Goal: Task Accomplishment & Management: Use online tool/utility

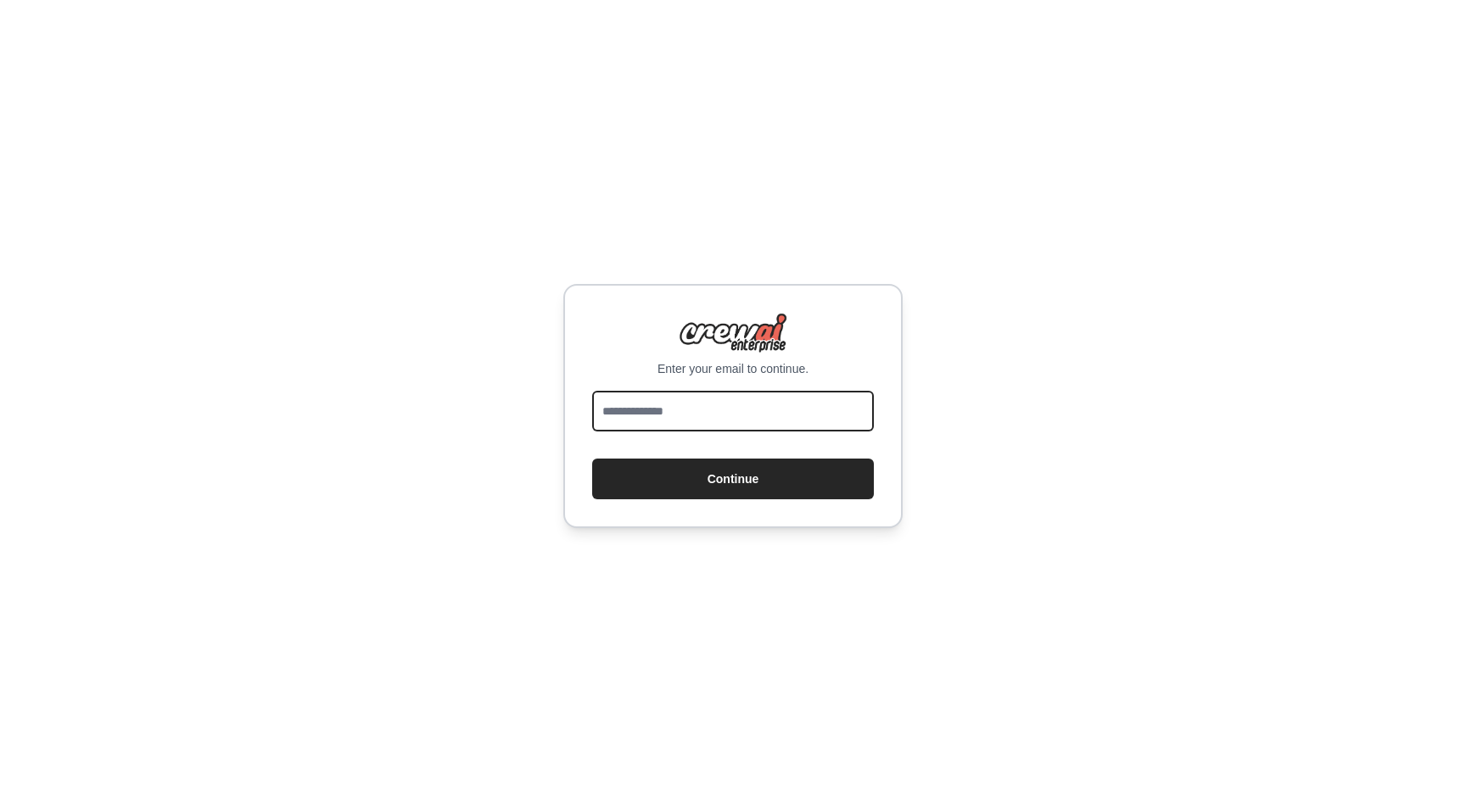
click at [761, 401] on input "email" at bounding box center [733, 411] width 282 height 41
type input "**********"
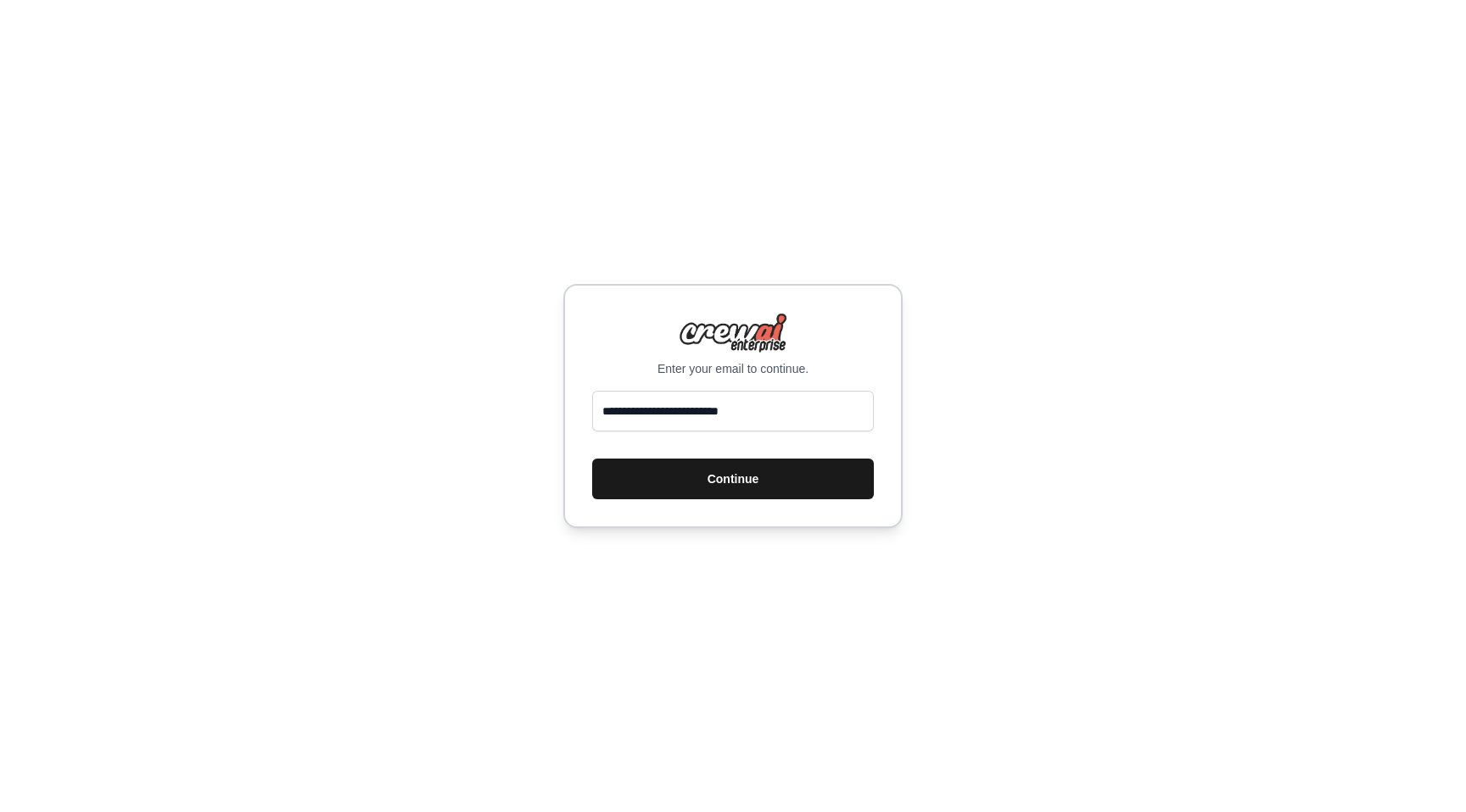
click at [712, 469] on button "Continue" at bounding box center [733, 478] width 282 height 41
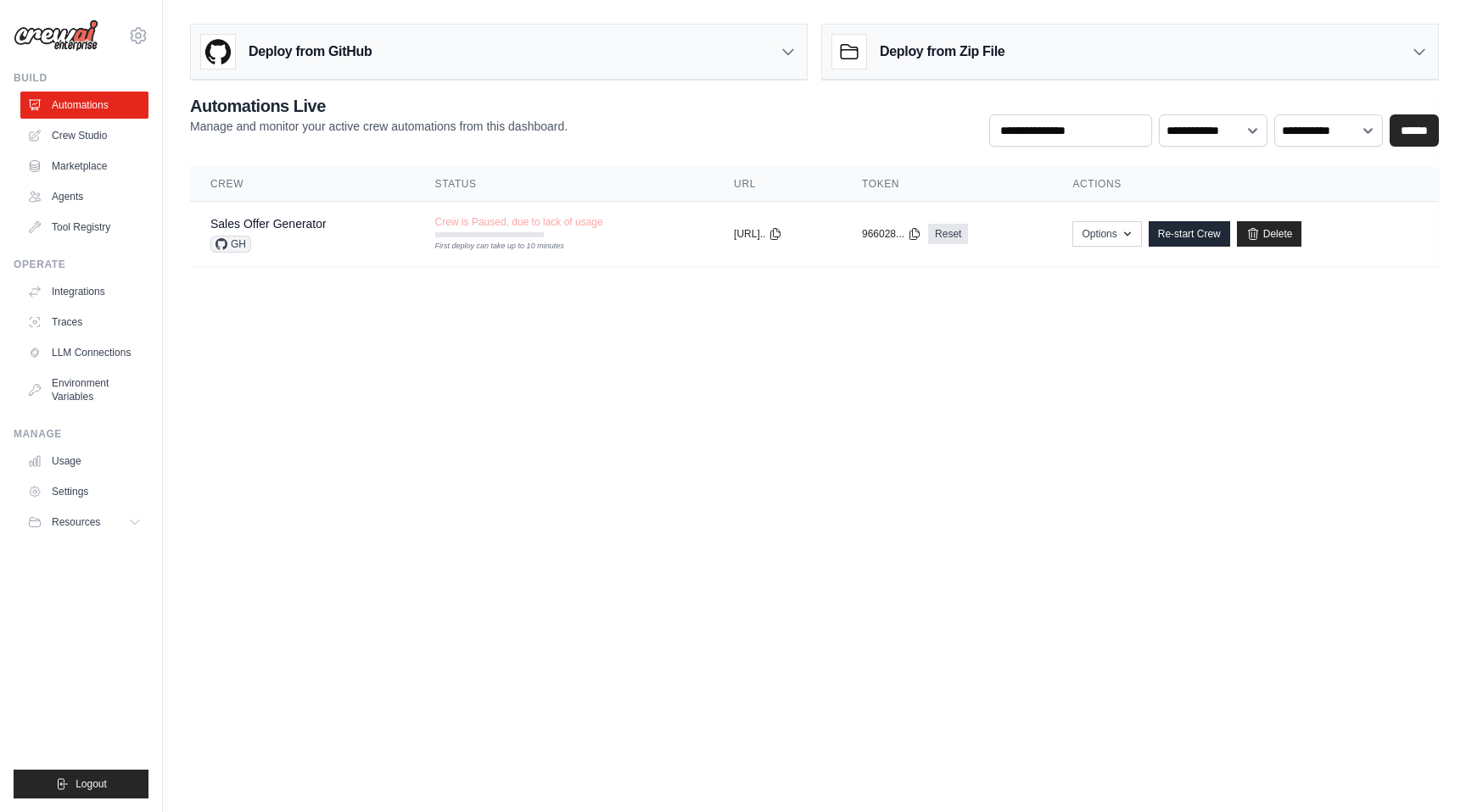
click at [170, 138] on div "Deploy from GitHub Deploy your project directly from GitHub. Select a repositor…" at bounding box center [814, 141] width 1303 height 249
click at [95, 140] on link "Crew Studio" at bounding box center [85, 136] width 128 height 27
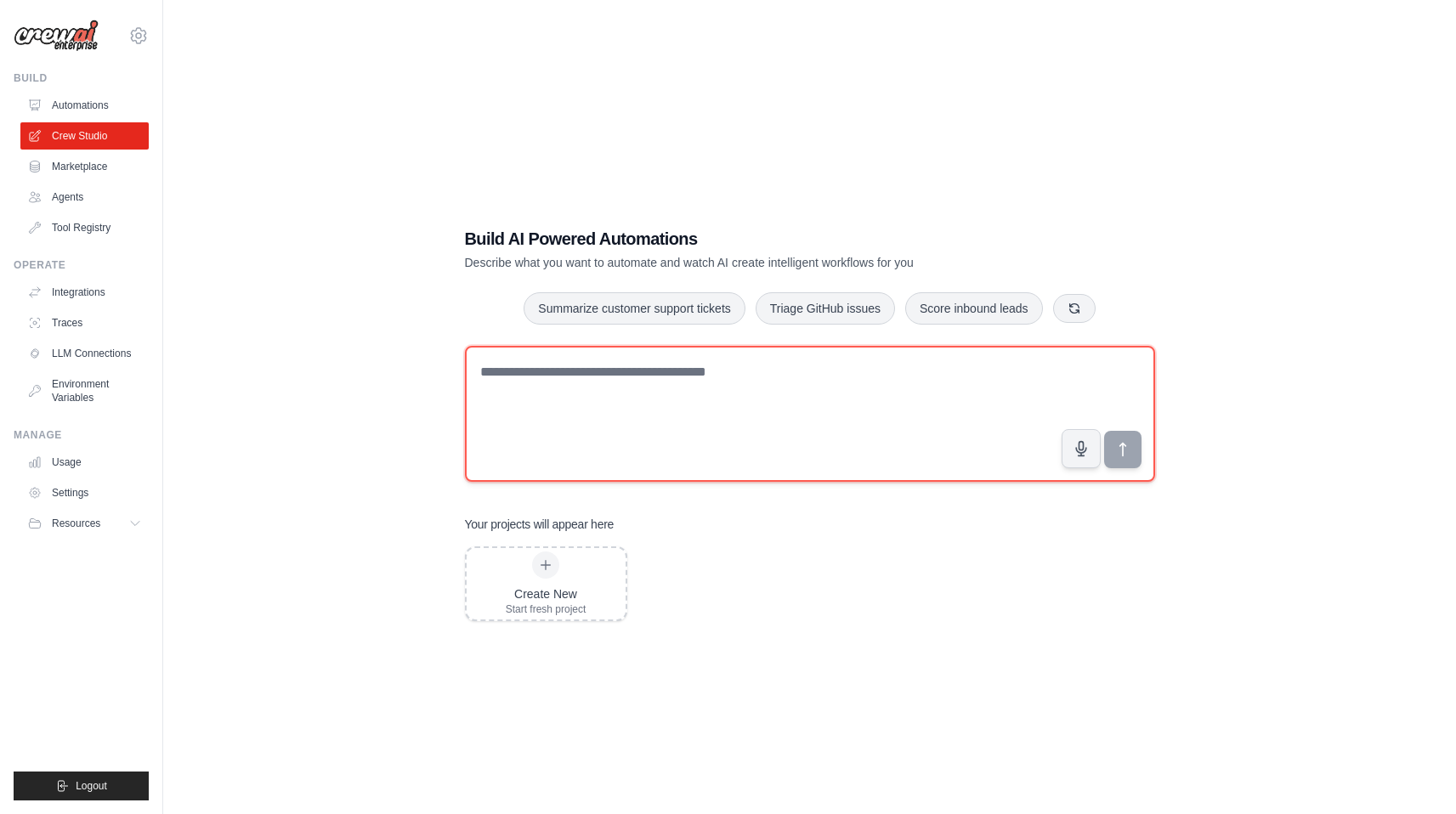
click at [698, 381] on textarea at bounding box center [810, 414] width 690 height 136
click at [668, 363] on textarea at bounding box center [810, 411] width 690 height 136
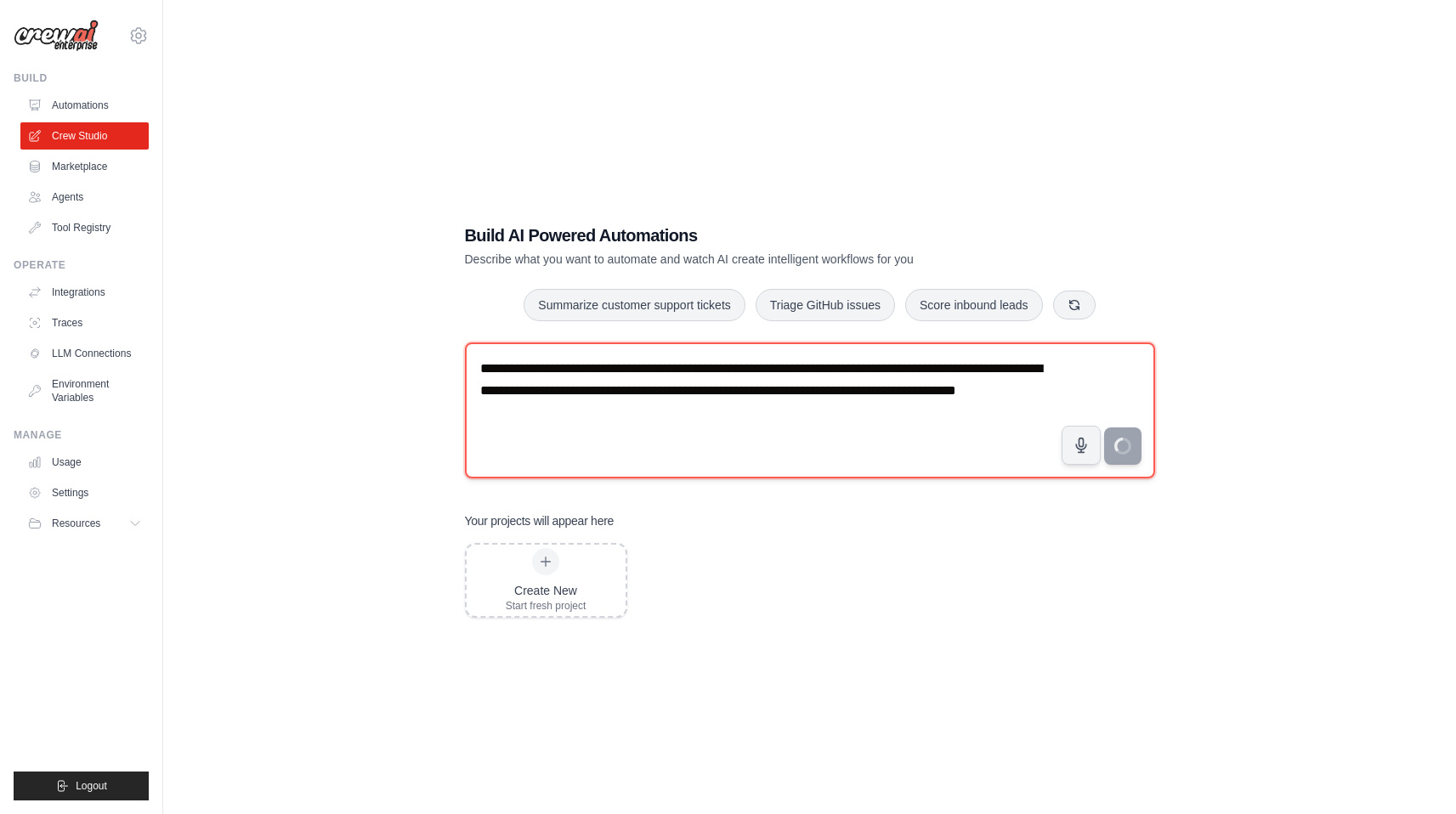
type textarea "**********"
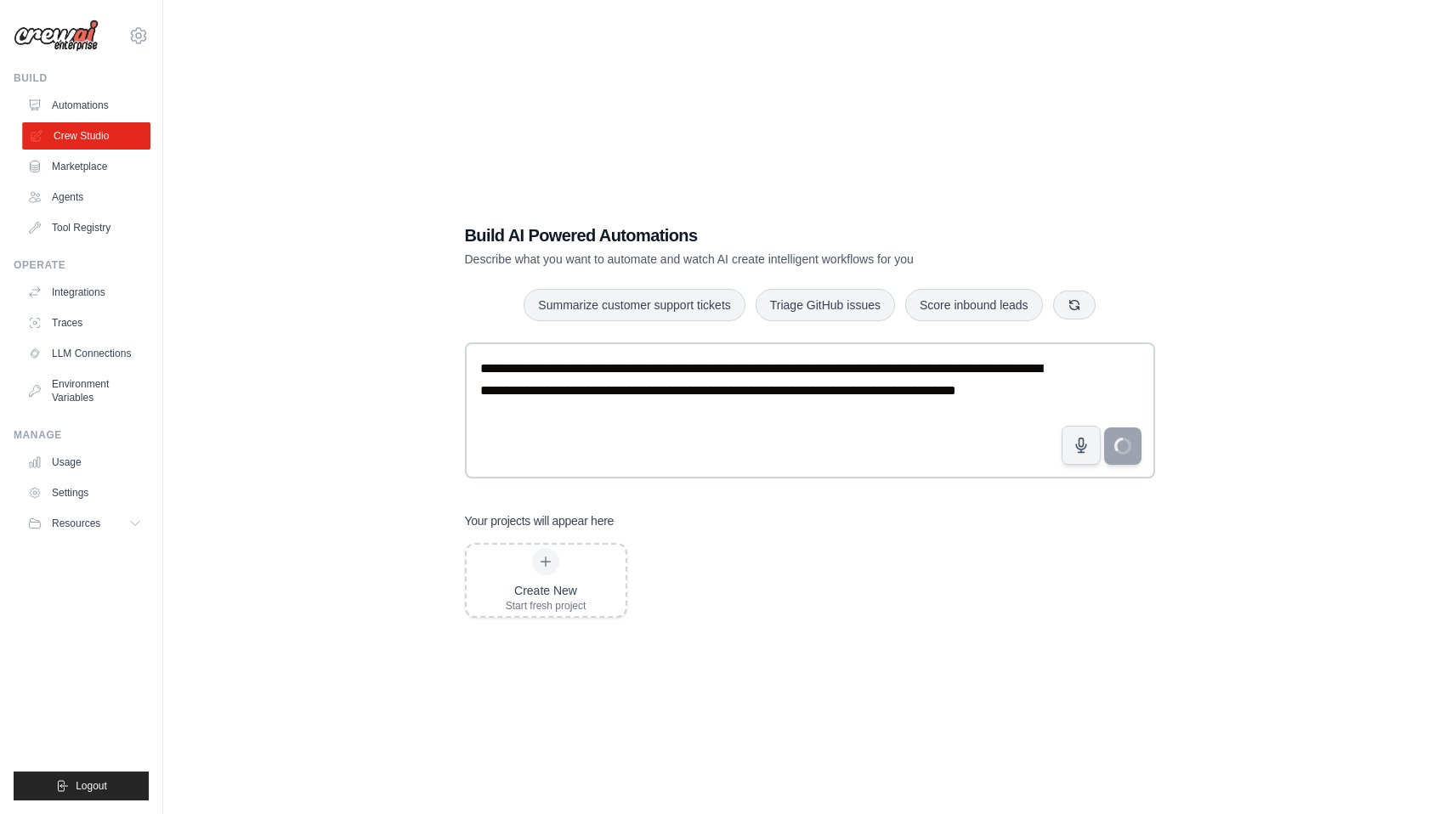
click at [83, 133] on link "Crew Studio" at bounding box center [85, 136] width 128 height 27
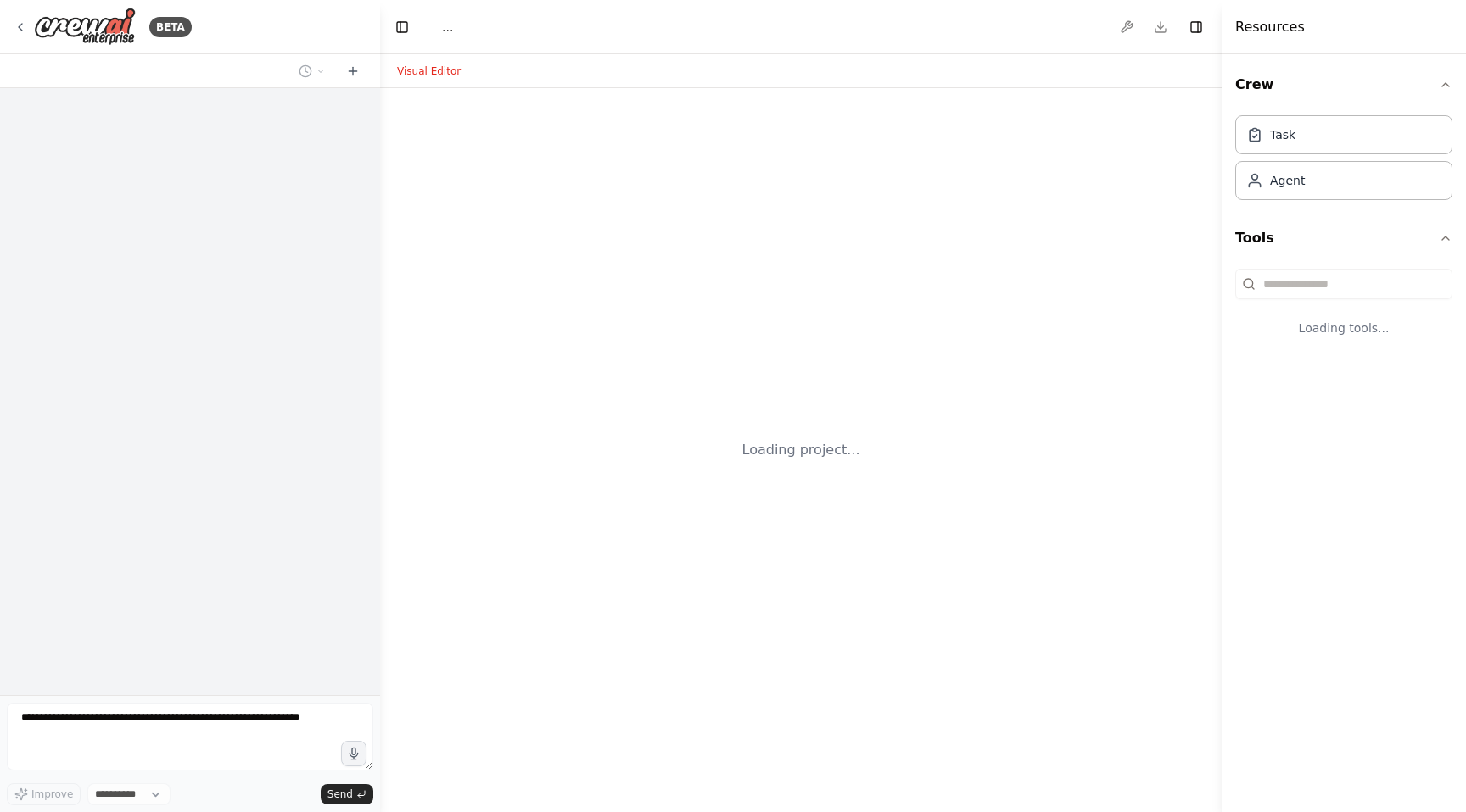
select select "****"
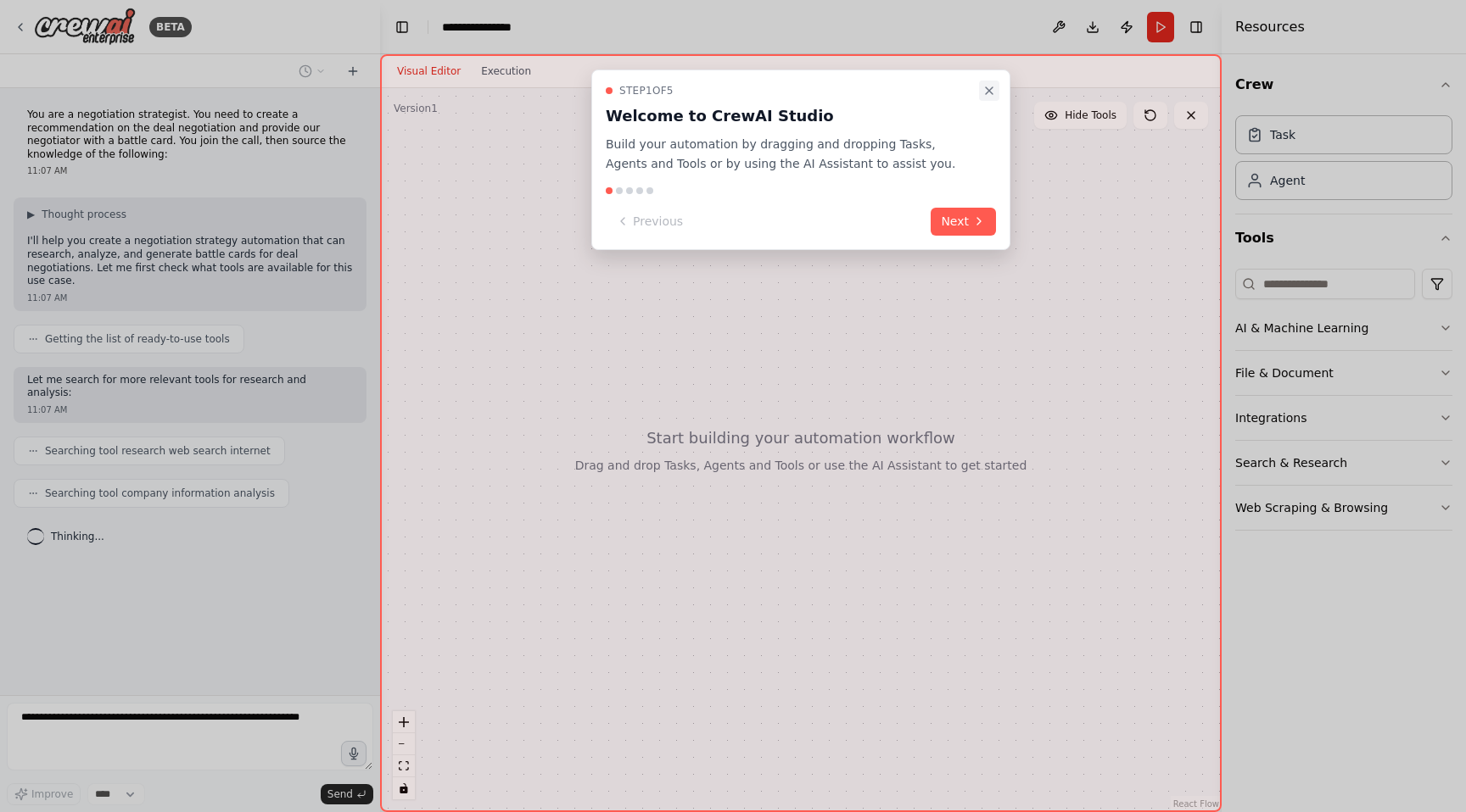
click at [984, 90] on icon "Close walkthrough" at bounding box center [988, 91] width 14 height 14
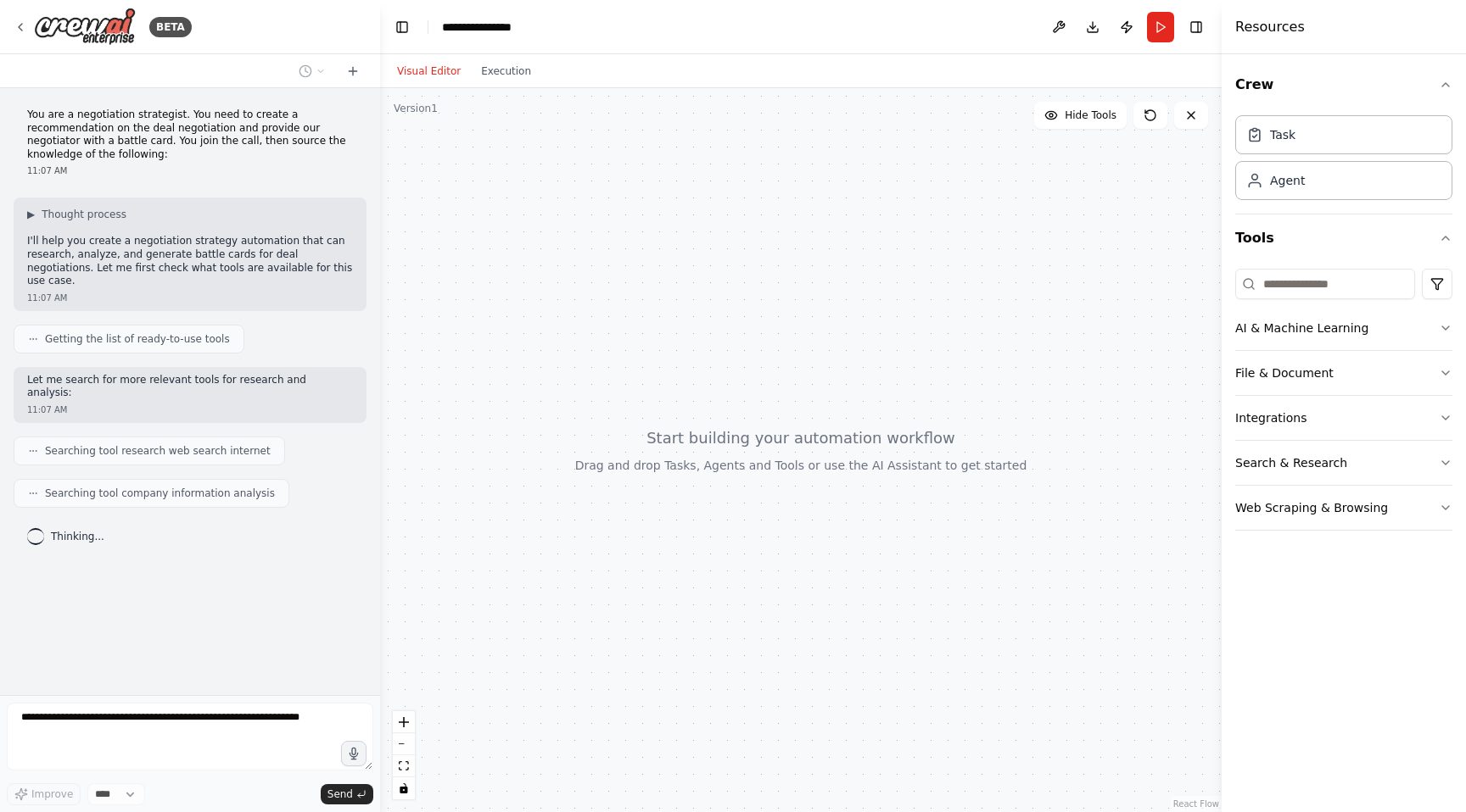
click at [252, 264] on p "I'll help you create a negotiation strategy automation that can research, analy…" at bounding box center [189, 261] width 325 height 53
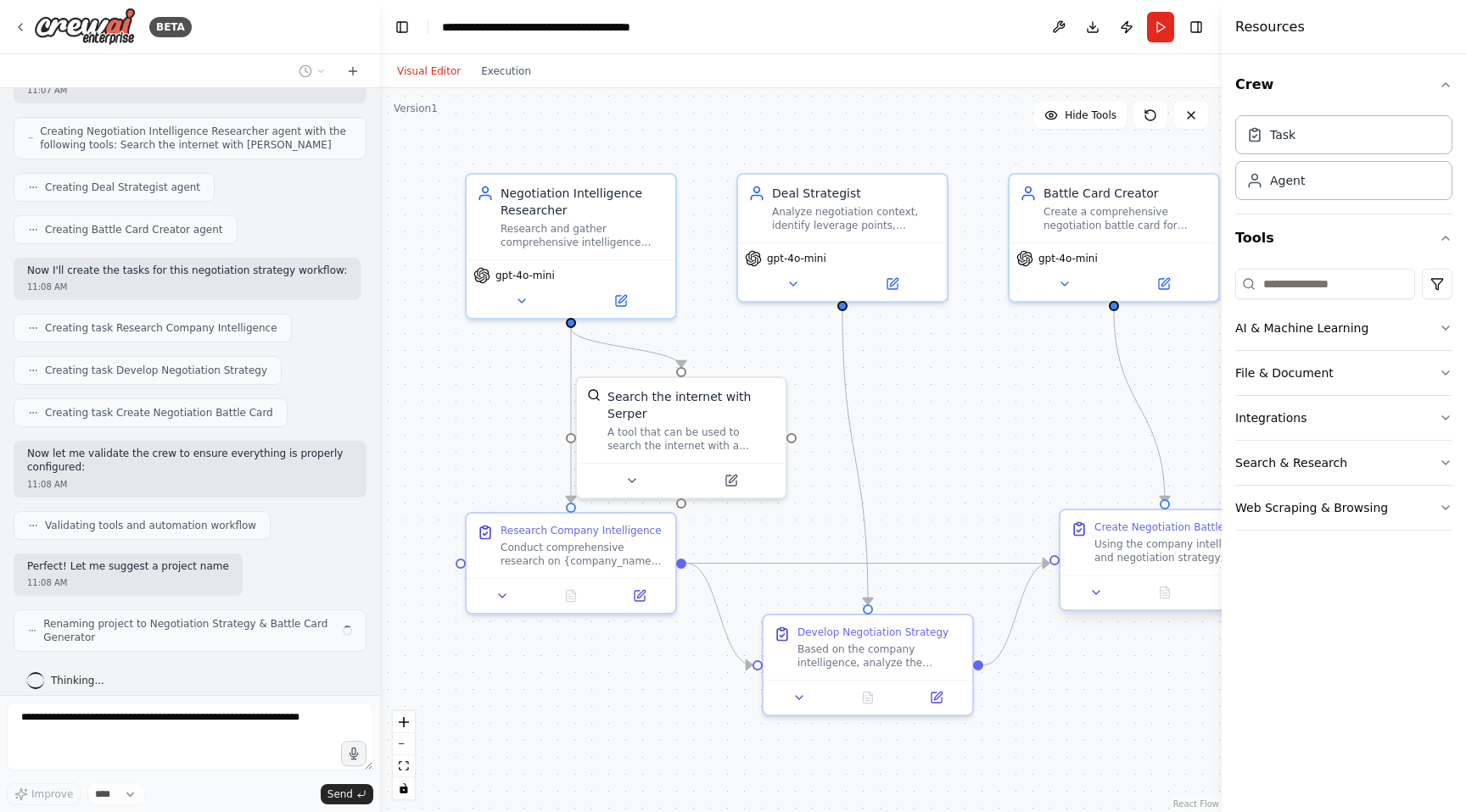
scroll to position [501, 0]
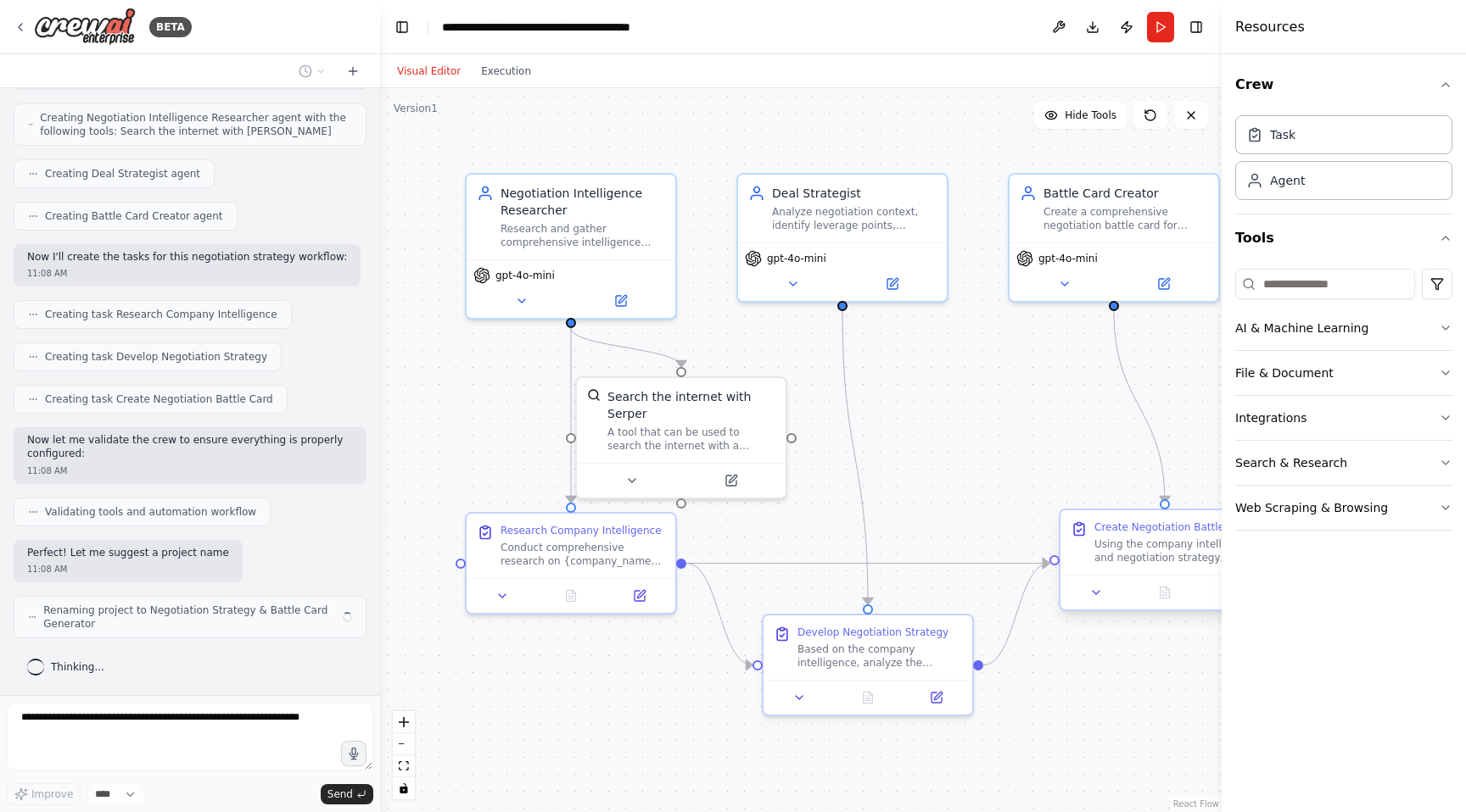
click at [1151, 559] on div "Using the company intelligence and negotiation strategy, create a comprehensive…" at bounding box center [1177, 551] width 165 height 27
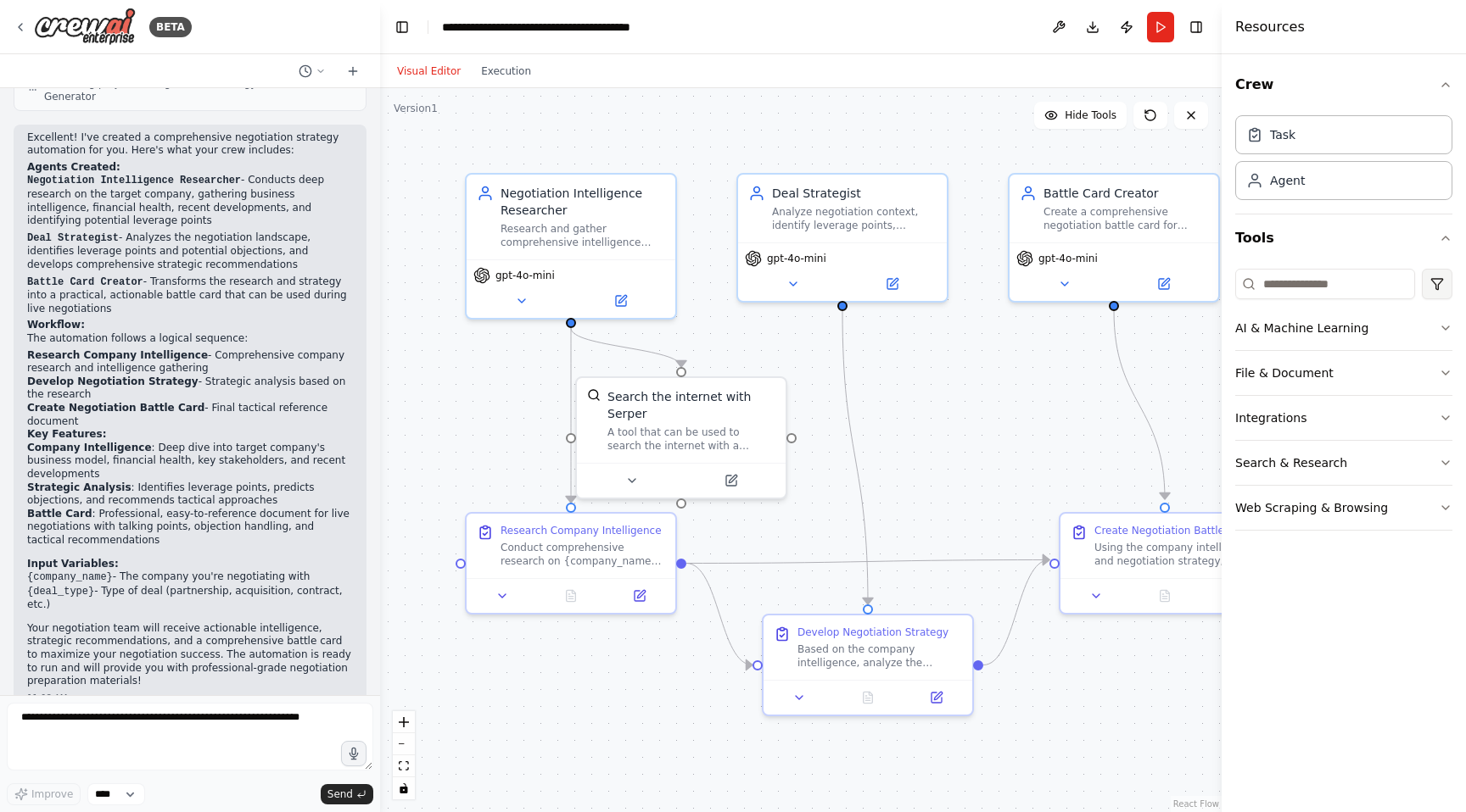
scroll to position [1056, 0]
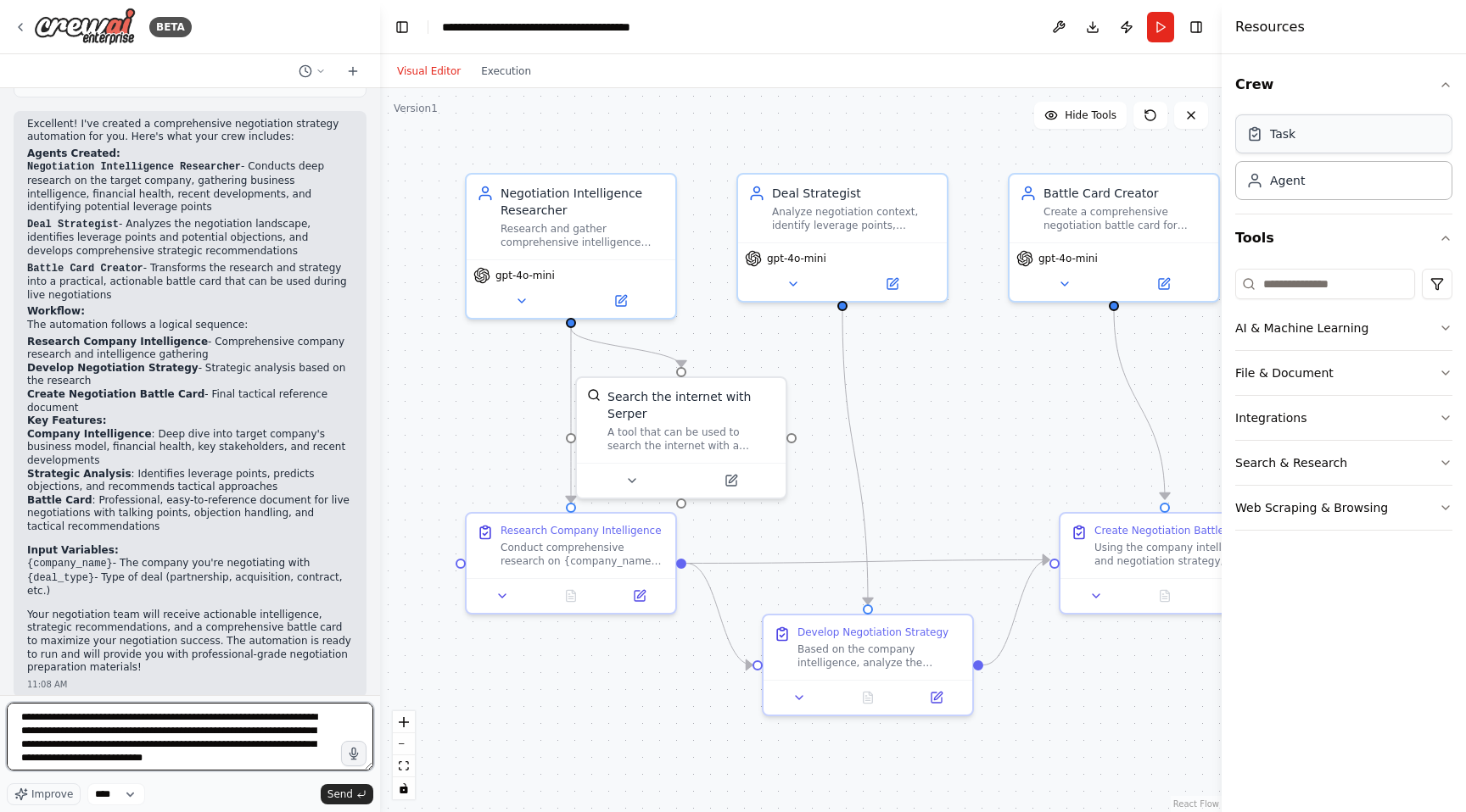
type textarea "**********"
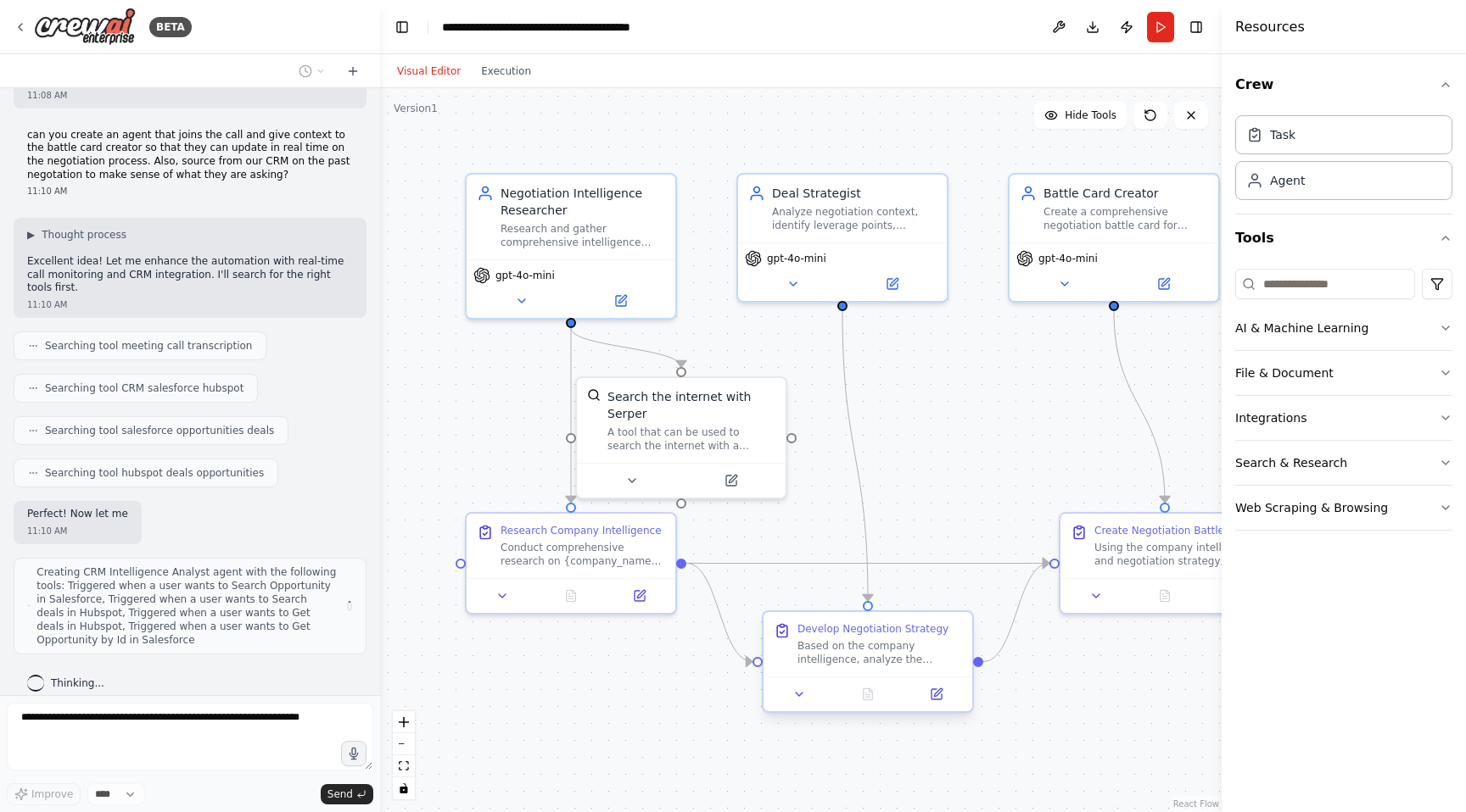
scroll to position [1658, 0]
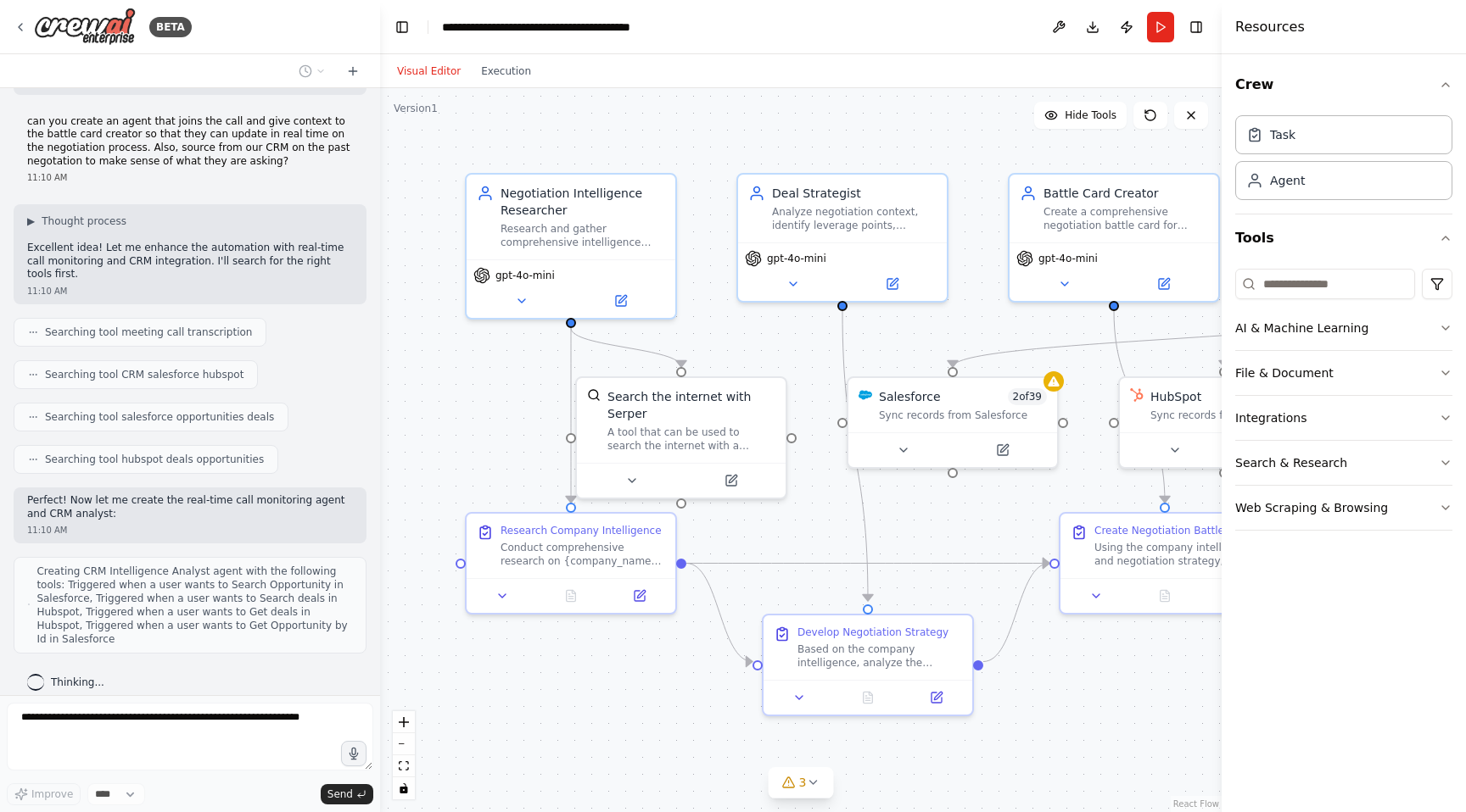
click at [833, 794] on div "Version 1 Hide Tools .deletable-edge-delete-btn { width: 20px; height: 20px; bo…" at bounding box center [801, 450] width 841 height 724
click at [820, 793] on button "3" at bounding box center [801, 783] width 65 height 32
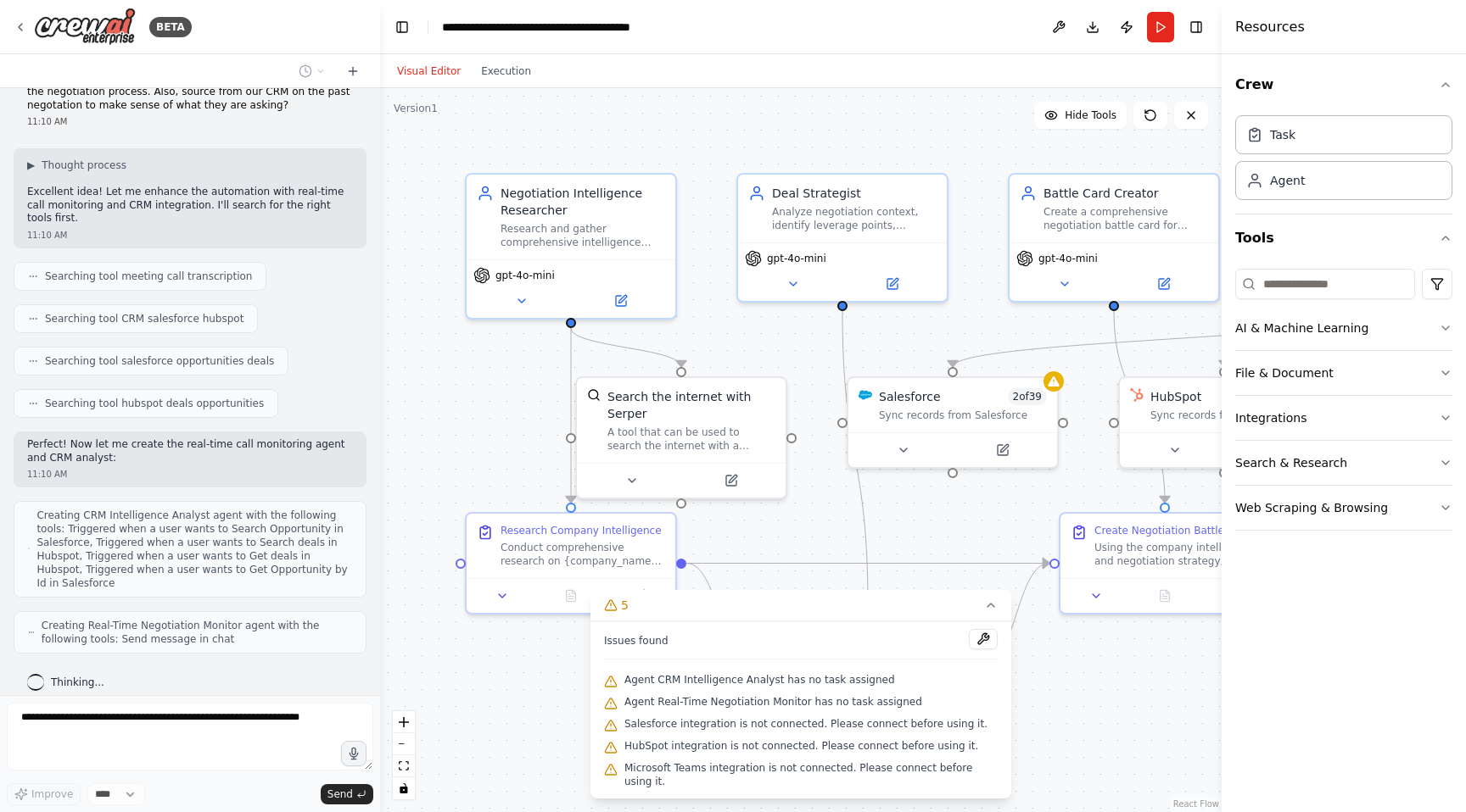
click at [1035, 726] on div ".deletable-edge-delete-btn { width: 20px; height: 20px; border: 0px solid #ffff…" at bounding box center [801, 450] width 841 height 724
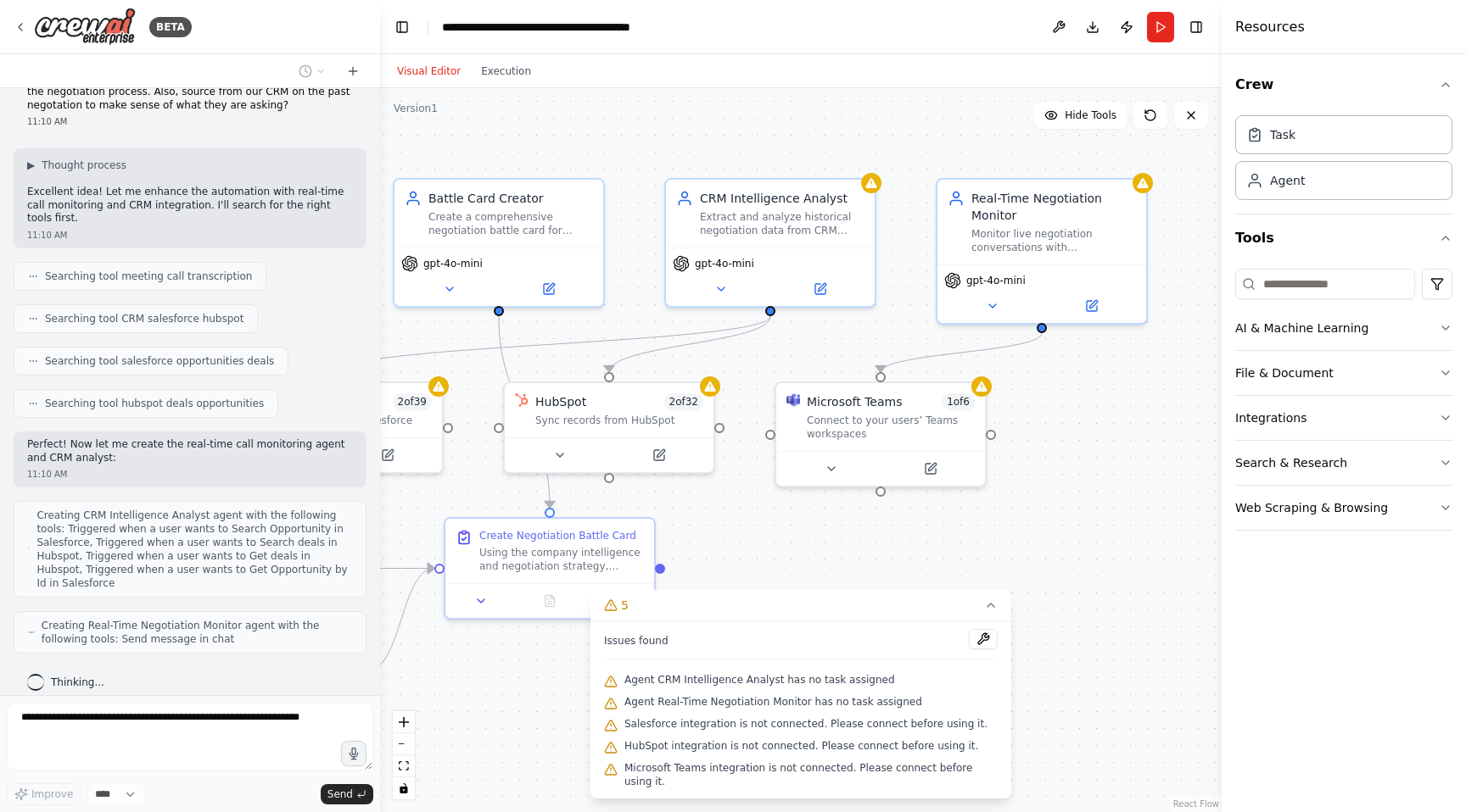
drag, startPoint x: 1109, startPoint y: 725, endPoint x: 493, endPoint y: 730, distance: 616.0
click at [493, 730] on div ".deletable-edge-delete-btn { width: 20px; height: 20px; border: 0px solid #ffff…" at bounding box center [801, 450] width 841 height 724
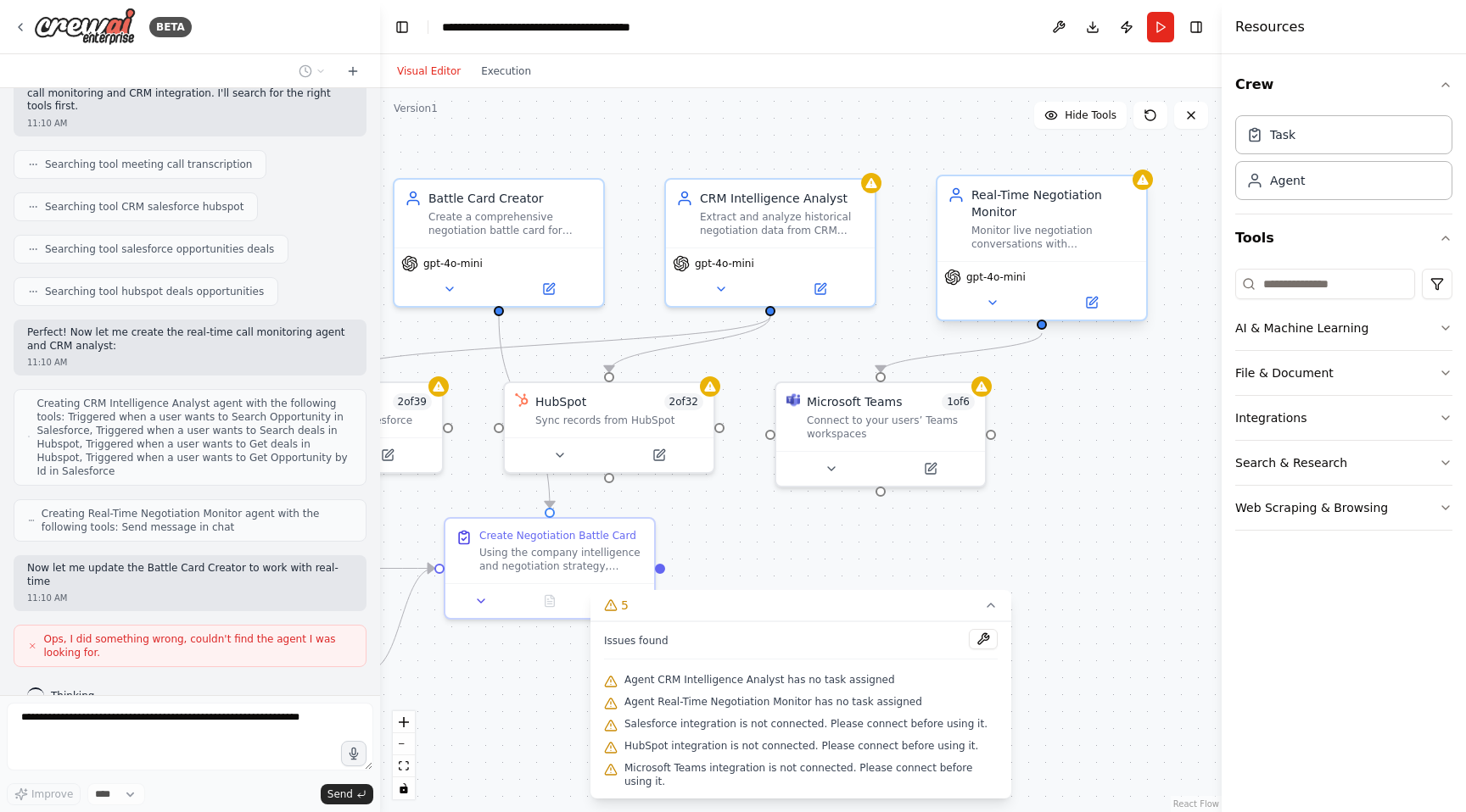
scroll to position [1840, 0]
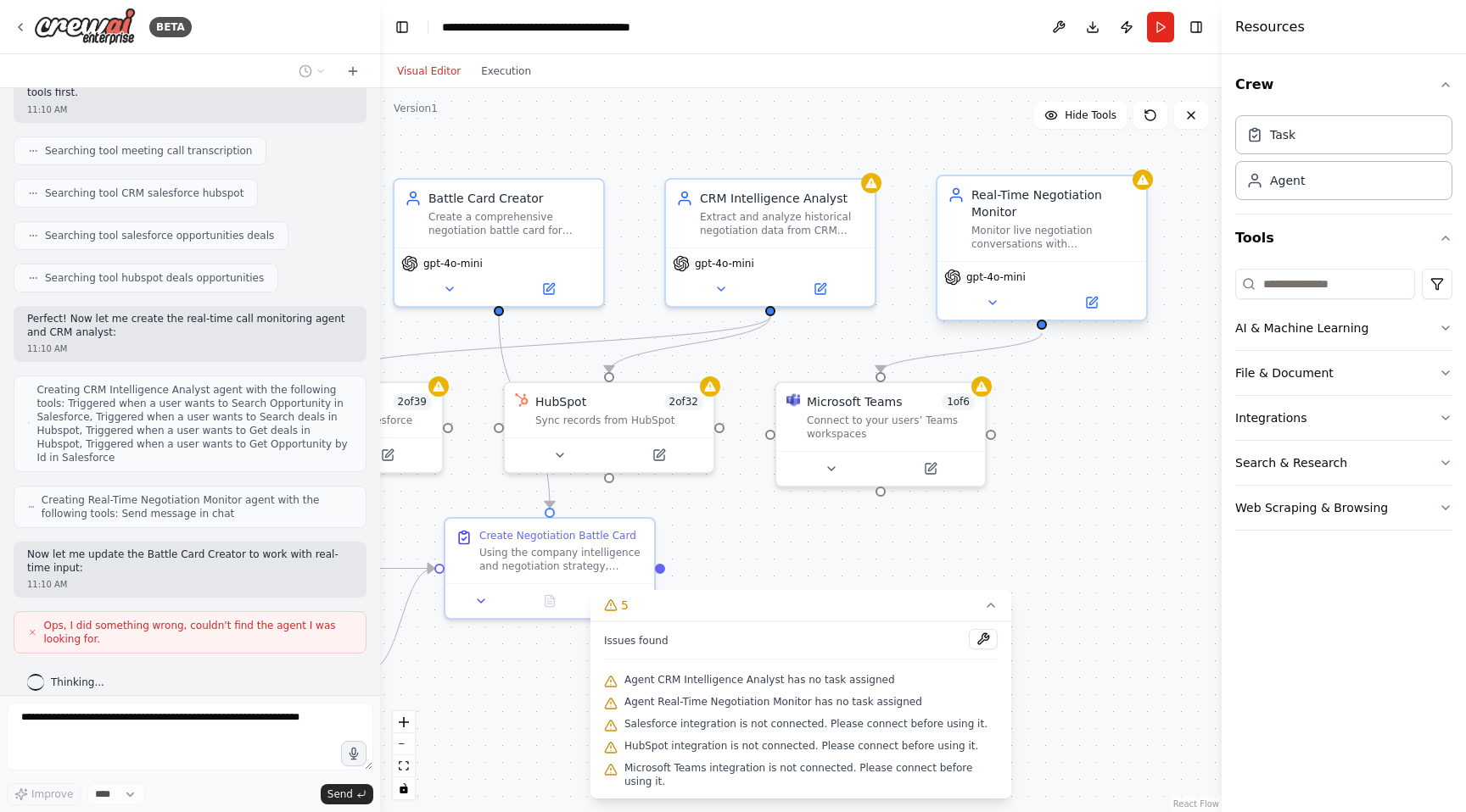
click at [1022, 251] on div "Real-Time Negotiation Monitor Monitor live negotiation conversations with {comp…" at bounding box center [1042, 219] width 209 height 85
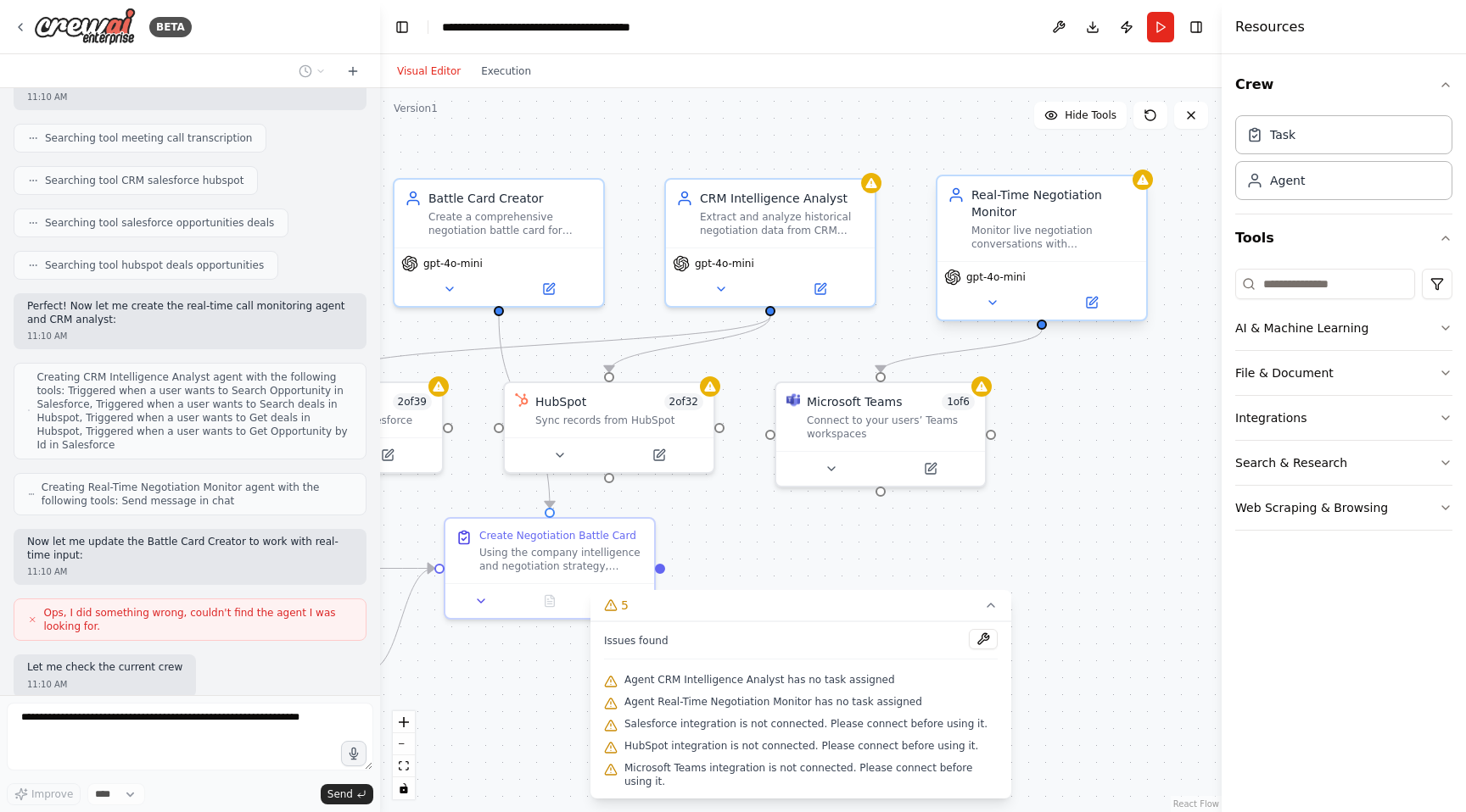
click at [1097, 269] on div "gpt-4o-mini" at bounding box center [1041, 277] width 195 height 17
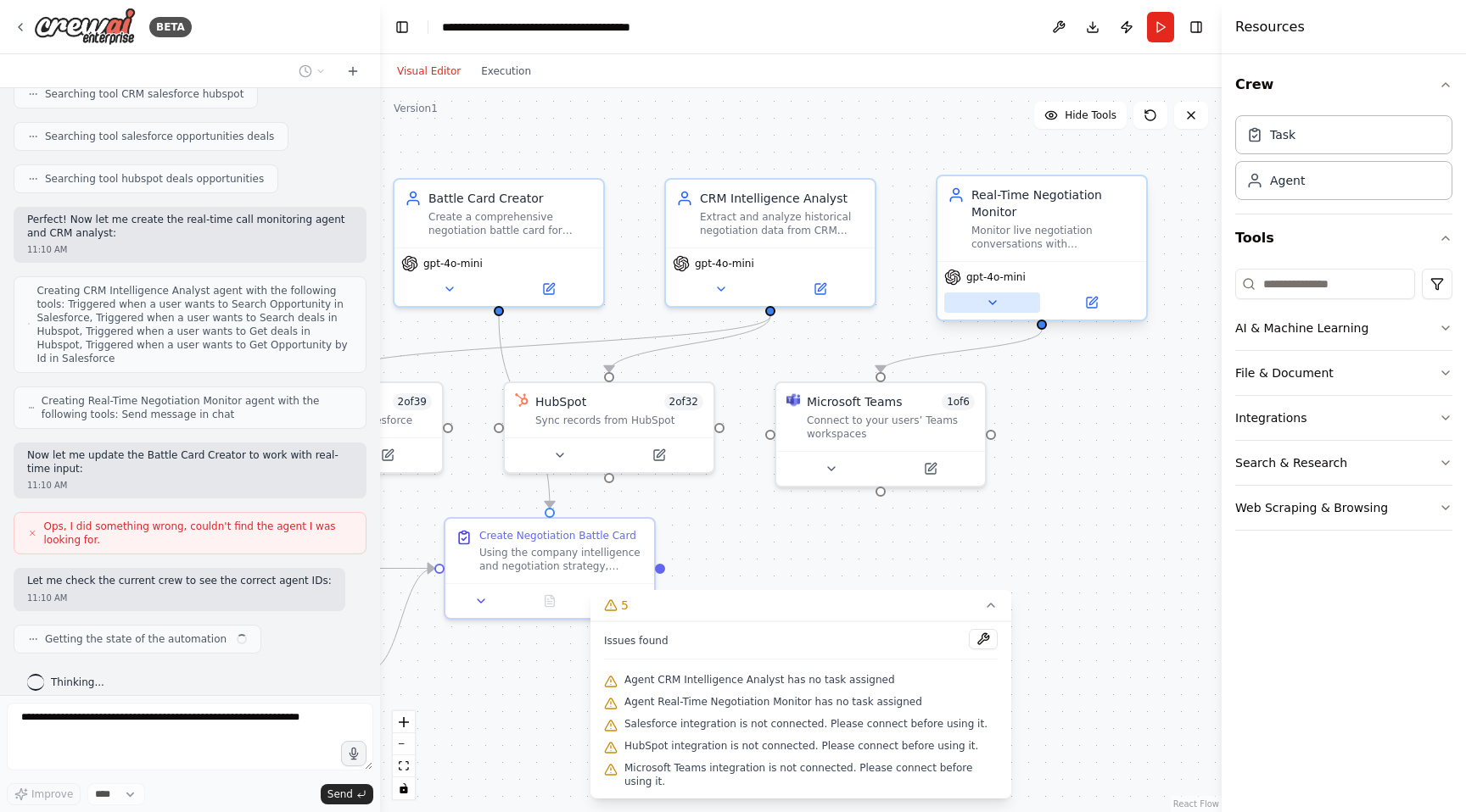
click at [996, 304] on icon at bounding box center [992, 303] width 14 height 14
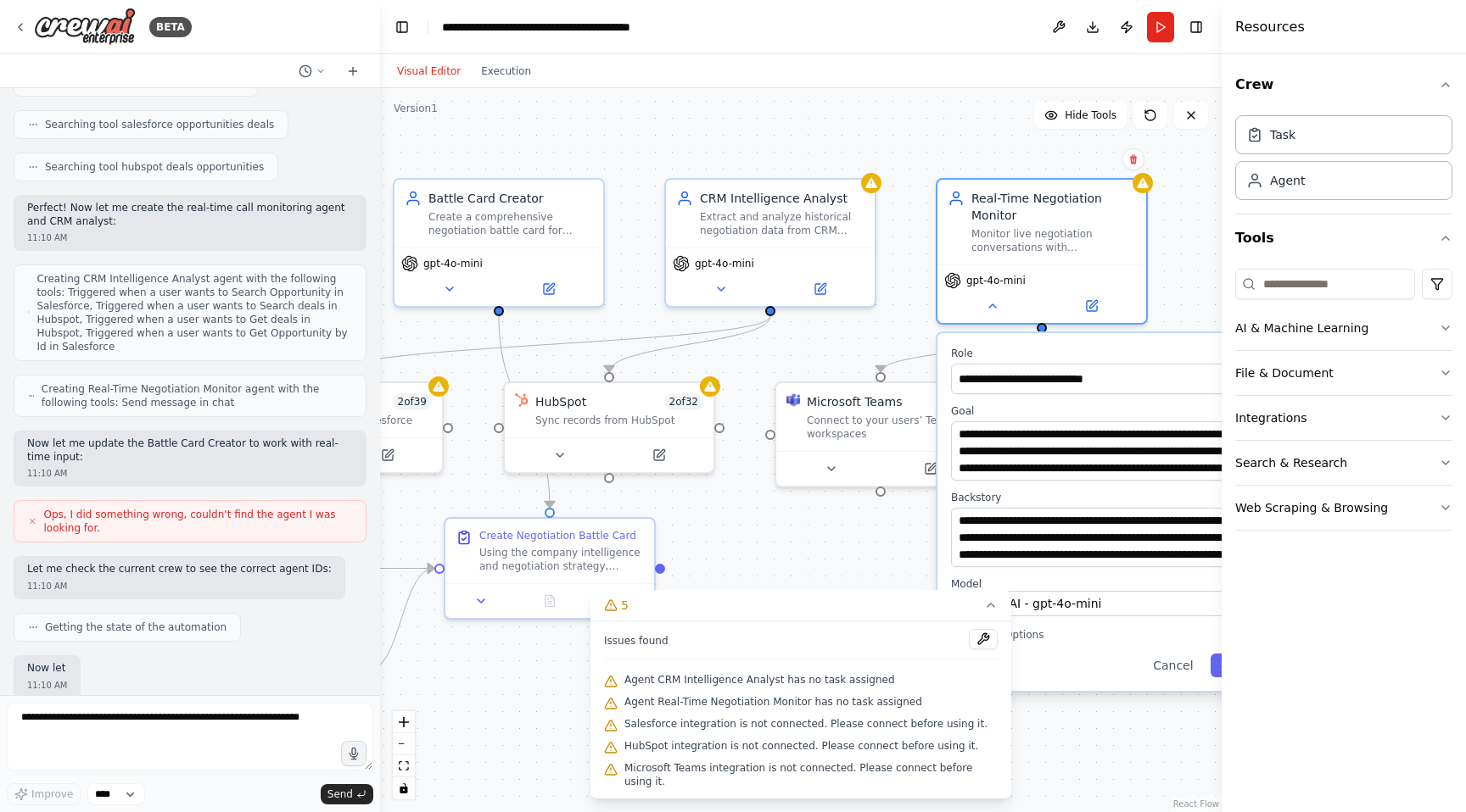
scroll to position [2037, 0]
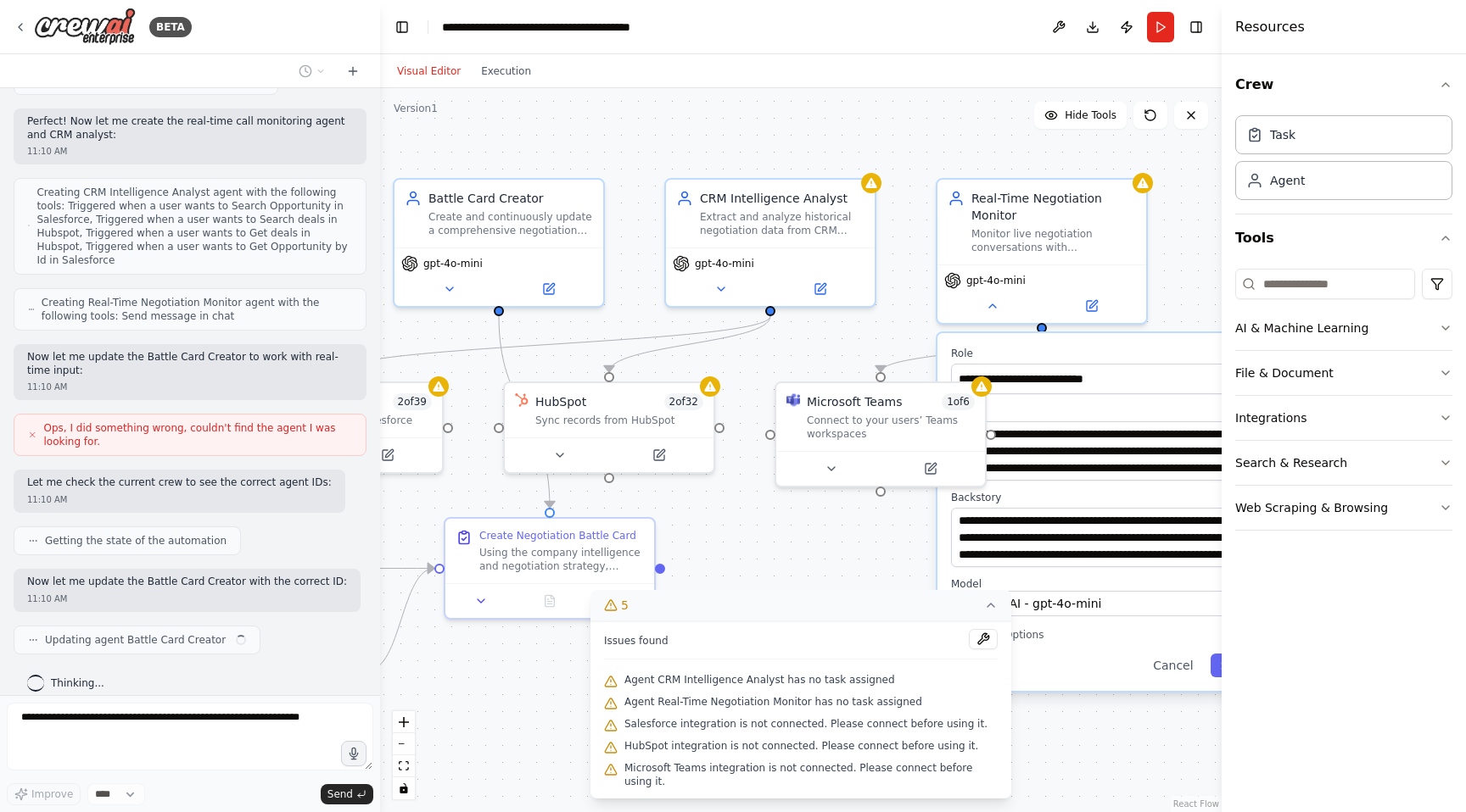
click at [995, 612] on icon at bounding box center [990, 605] width 14 height 14
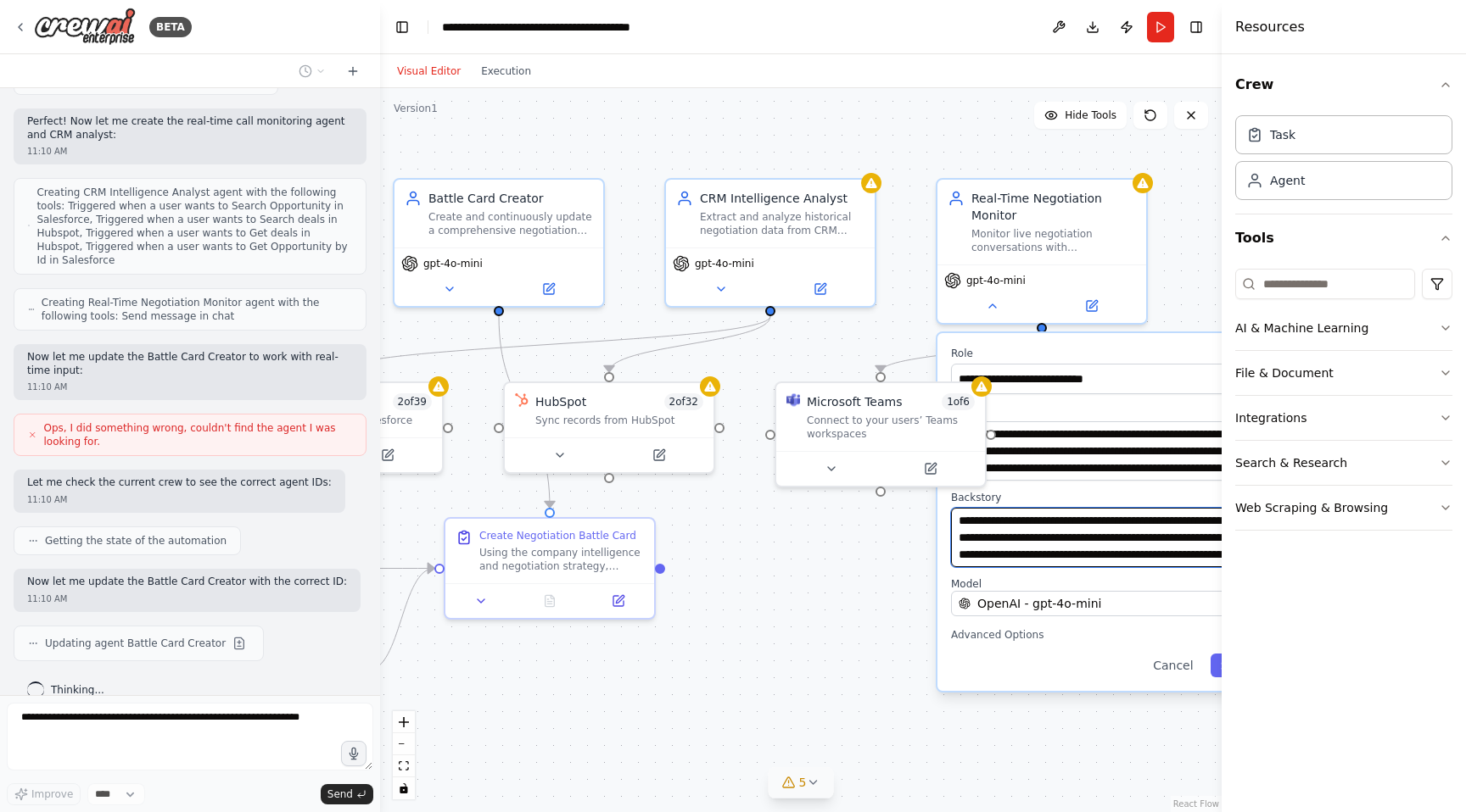
click at [1080, 535] on textarea "**********" at bounding box center [1105, 536] width 309 height 59
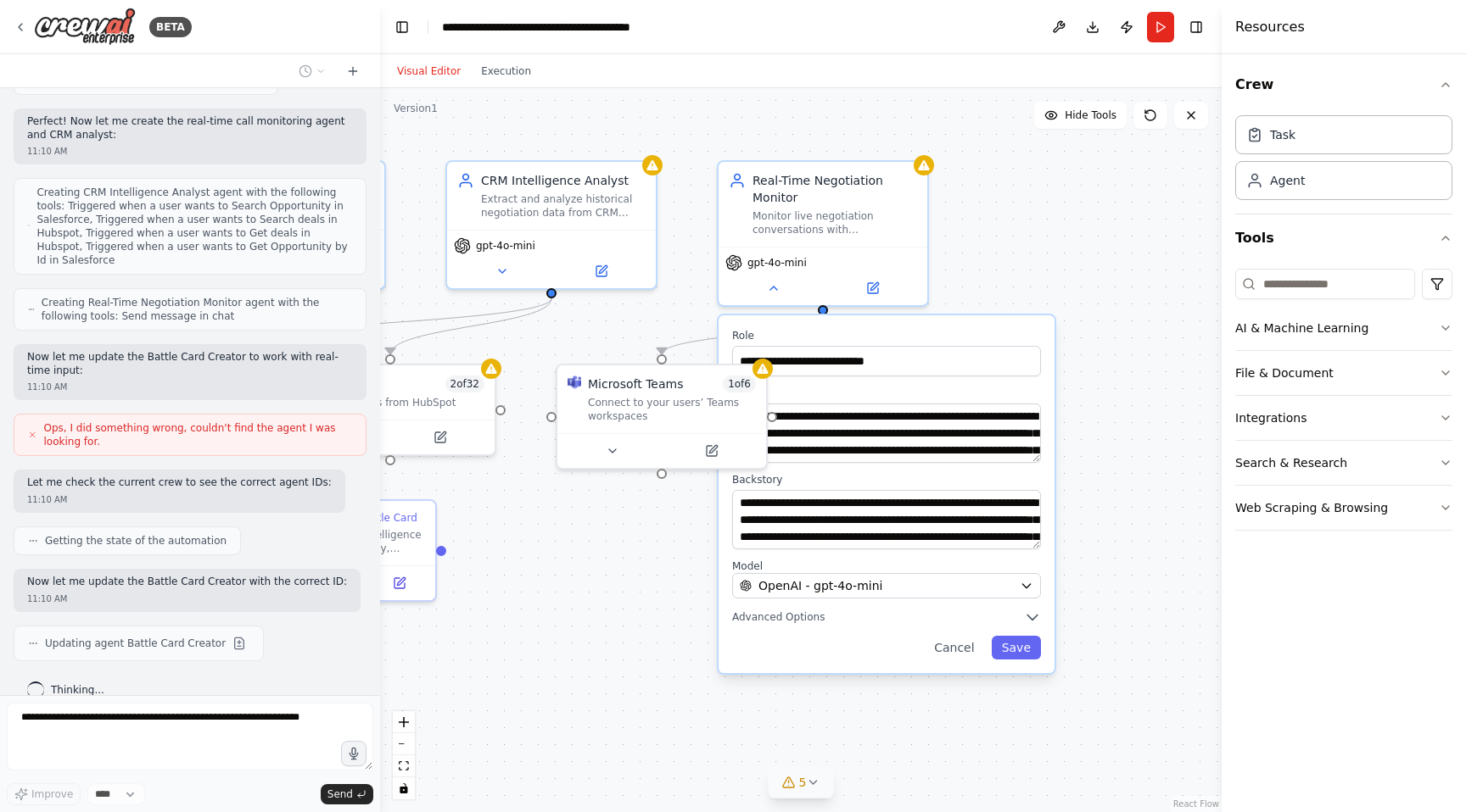
drag, startPoint x: 1033, startPoint y: 739, endPoint x: 830, endPoint y: 720, distance: 203.9
click at [830, 720] on div ".deletable-edge-delete-btn { width: 20px; height: 20px; border: 0px solid #ffff…" at bounding box center [801, 450] width 841 height 724
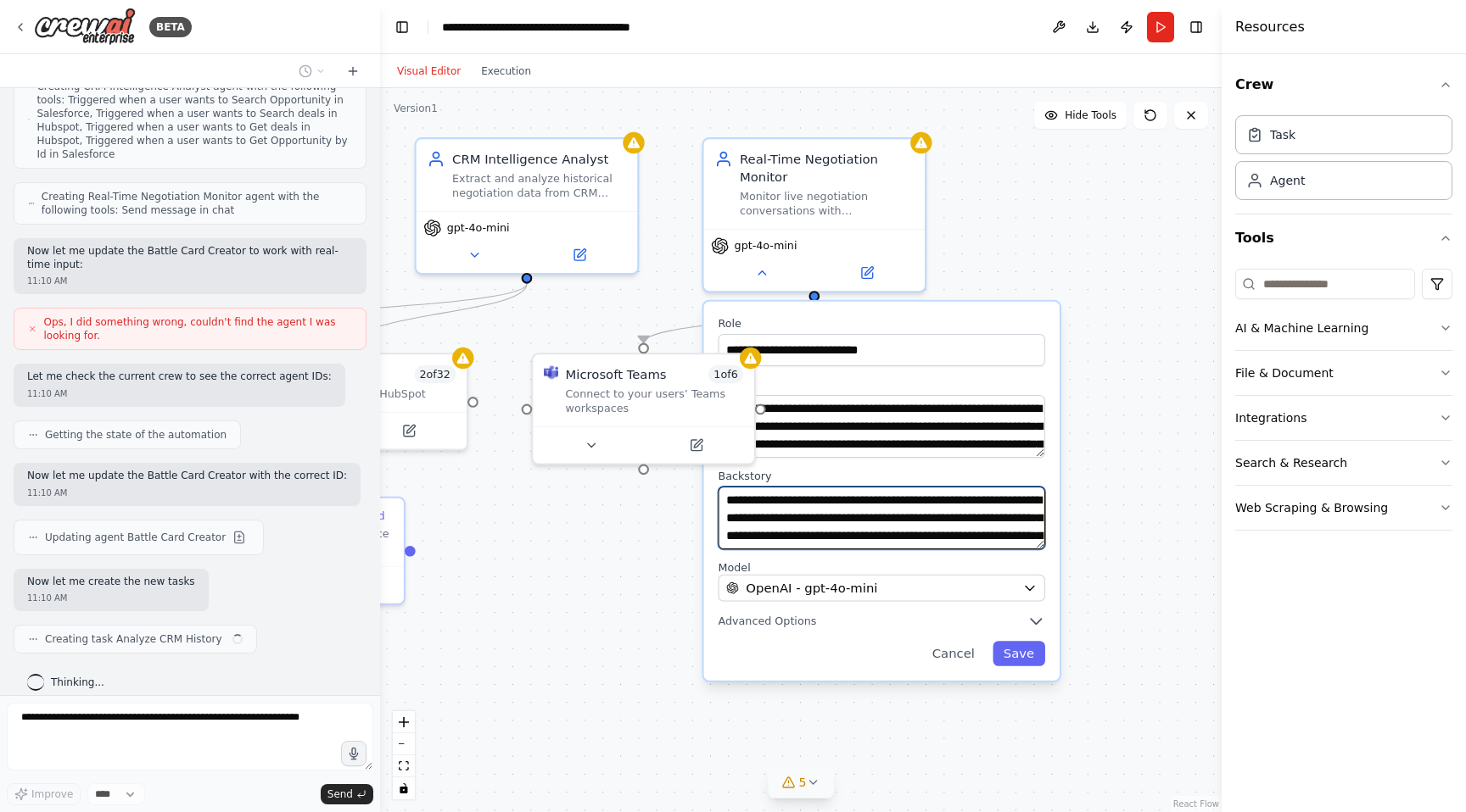
scroll to position [2156, 0]
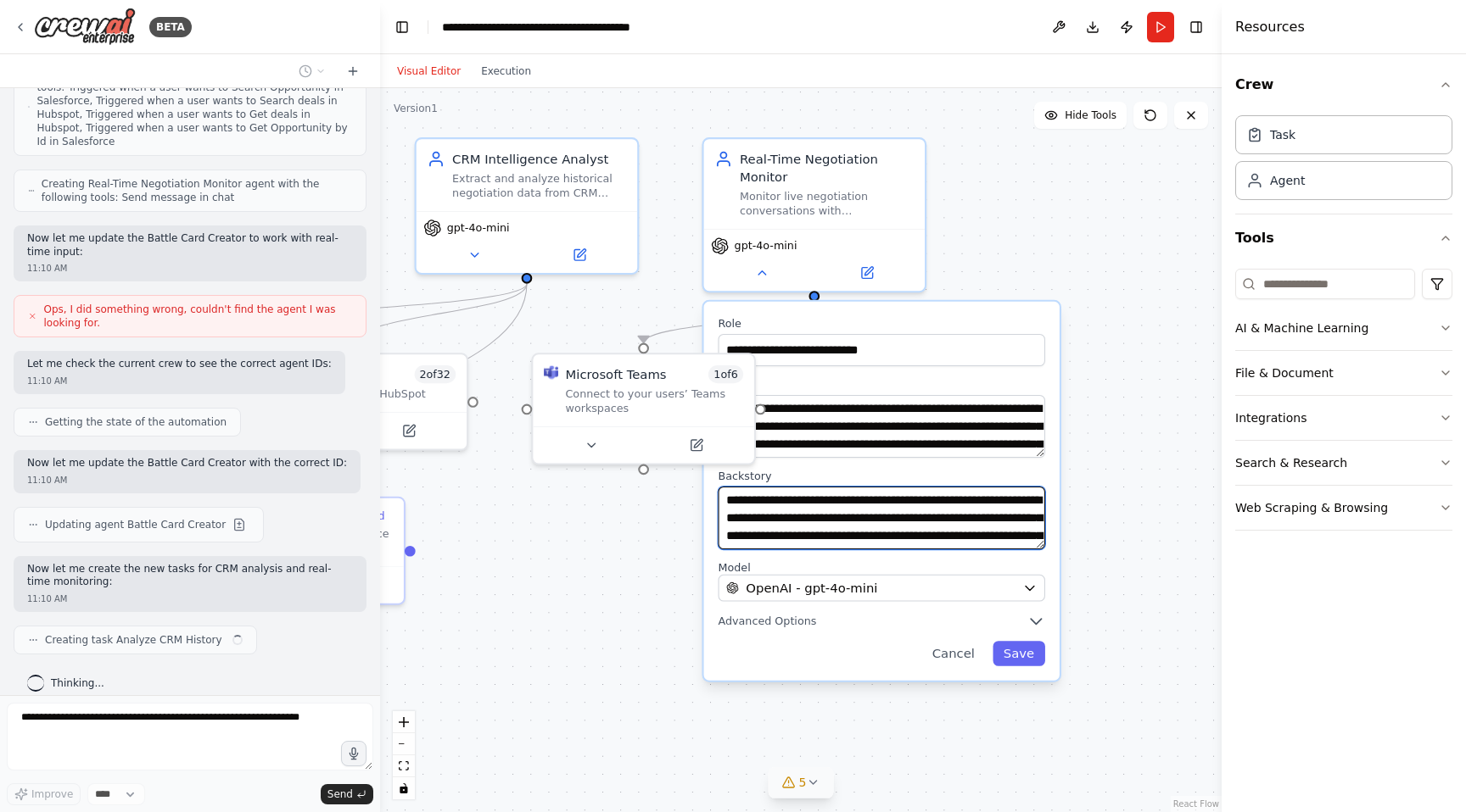
drag, startPoint x: 970, startPoint y: 525, endPoint x: 995, endPoint y: 507, distance: 30.8
click at [973, 516] on textarea "**********" at bounding box center [881, 517] width 326 height 63
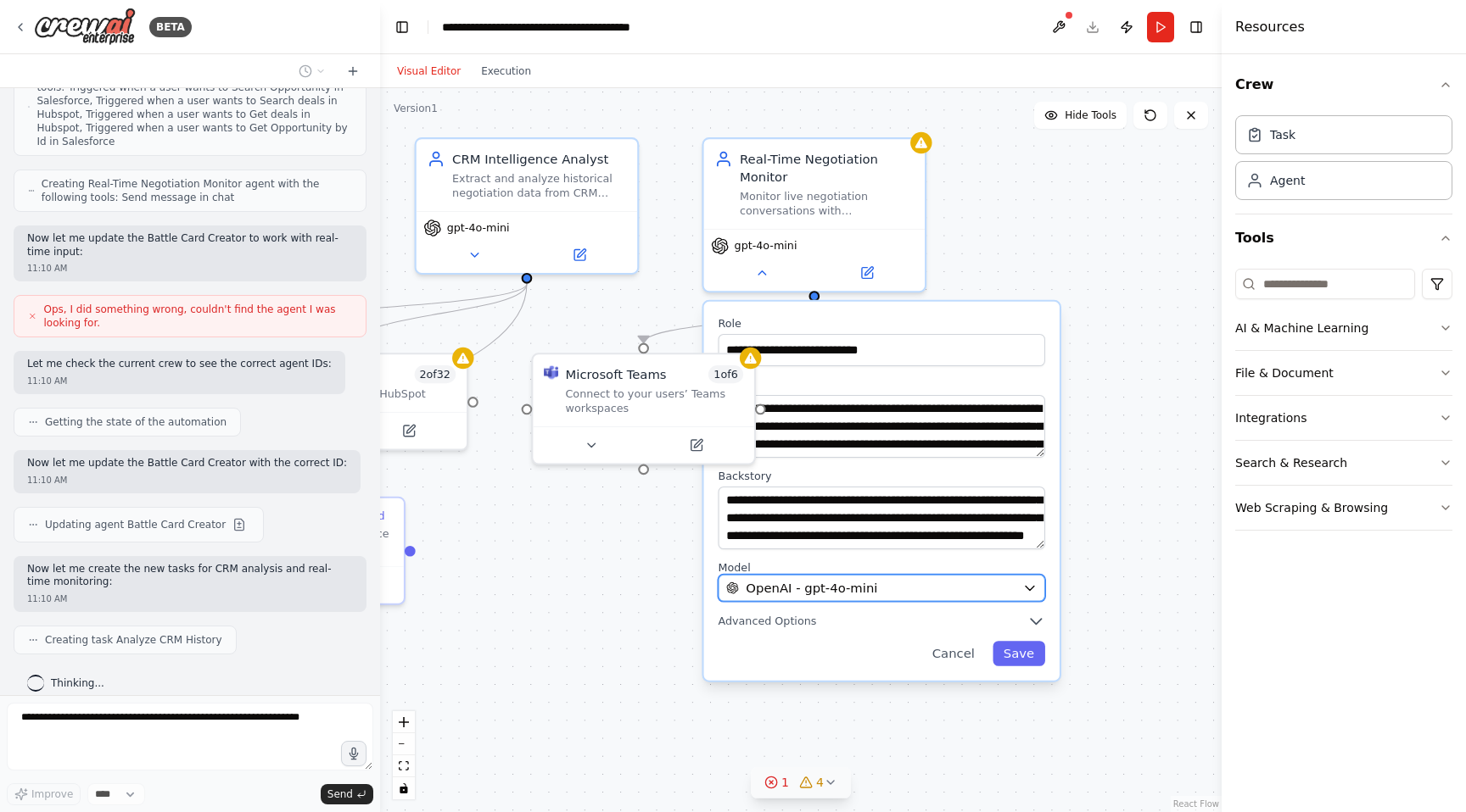
click at [989, 594] on div "OpenAI - gpt-4o-mini" at bounding box center [870, 588] width 289 height 18
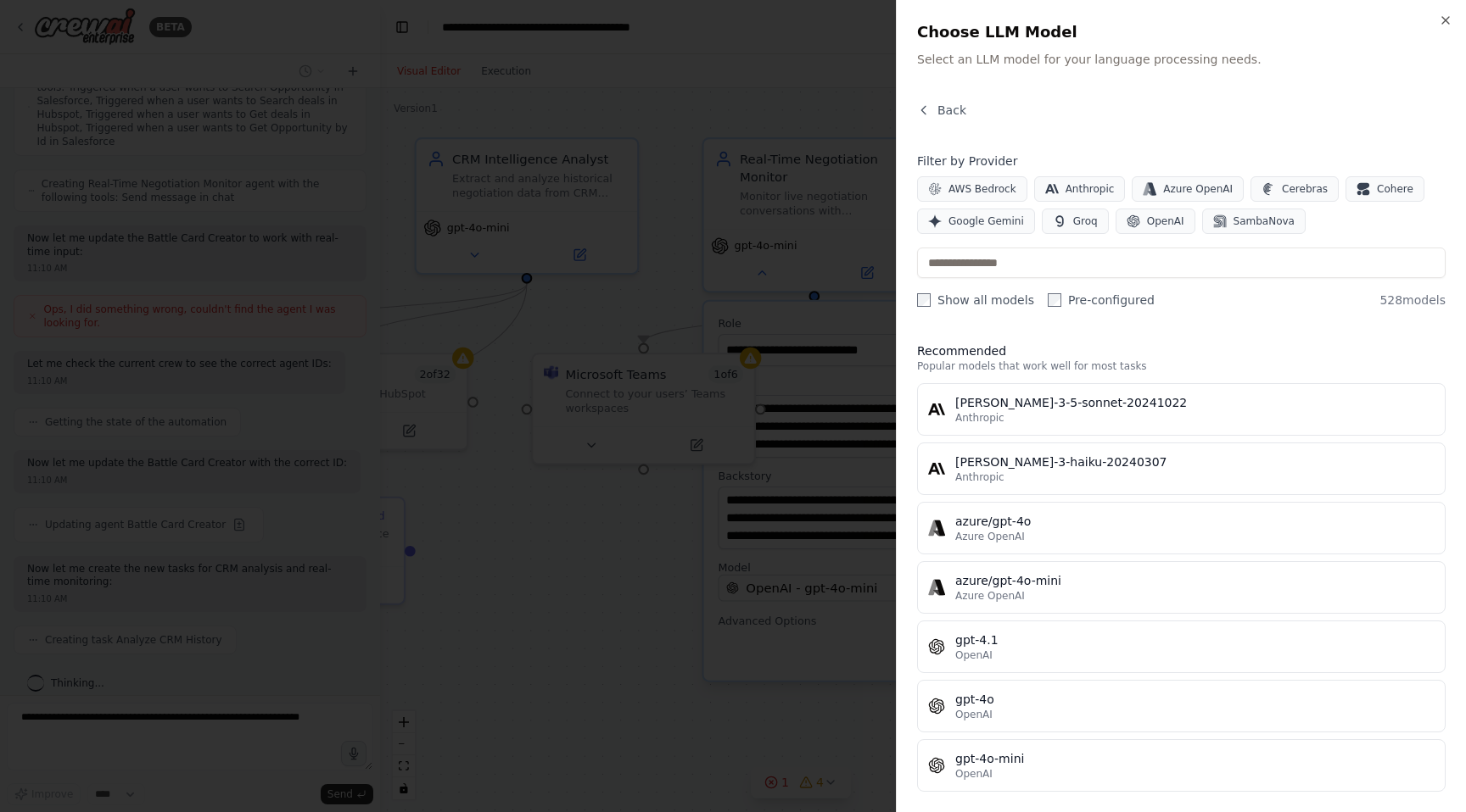
scroll to position [2199, 0]
click at [1445, 23] on icon "button" at bounding box center [1445, 20] width 14 height 14
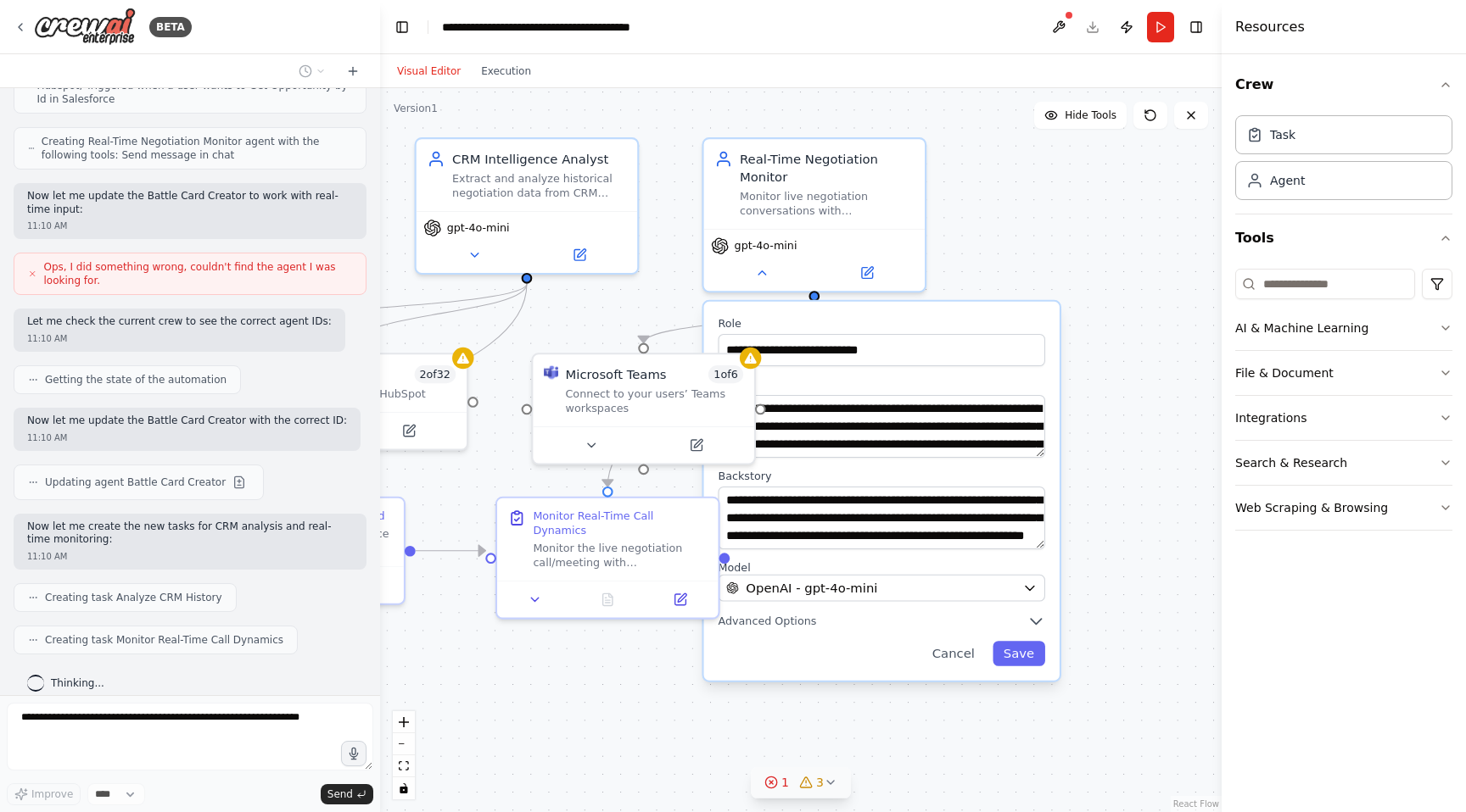
click at [864, 691] on div ".deletable-edge-delete-btn { width: 20px; height: 20px; border: 0px solid #ffff…" at bounding box center [801, 450] width 841 height 724
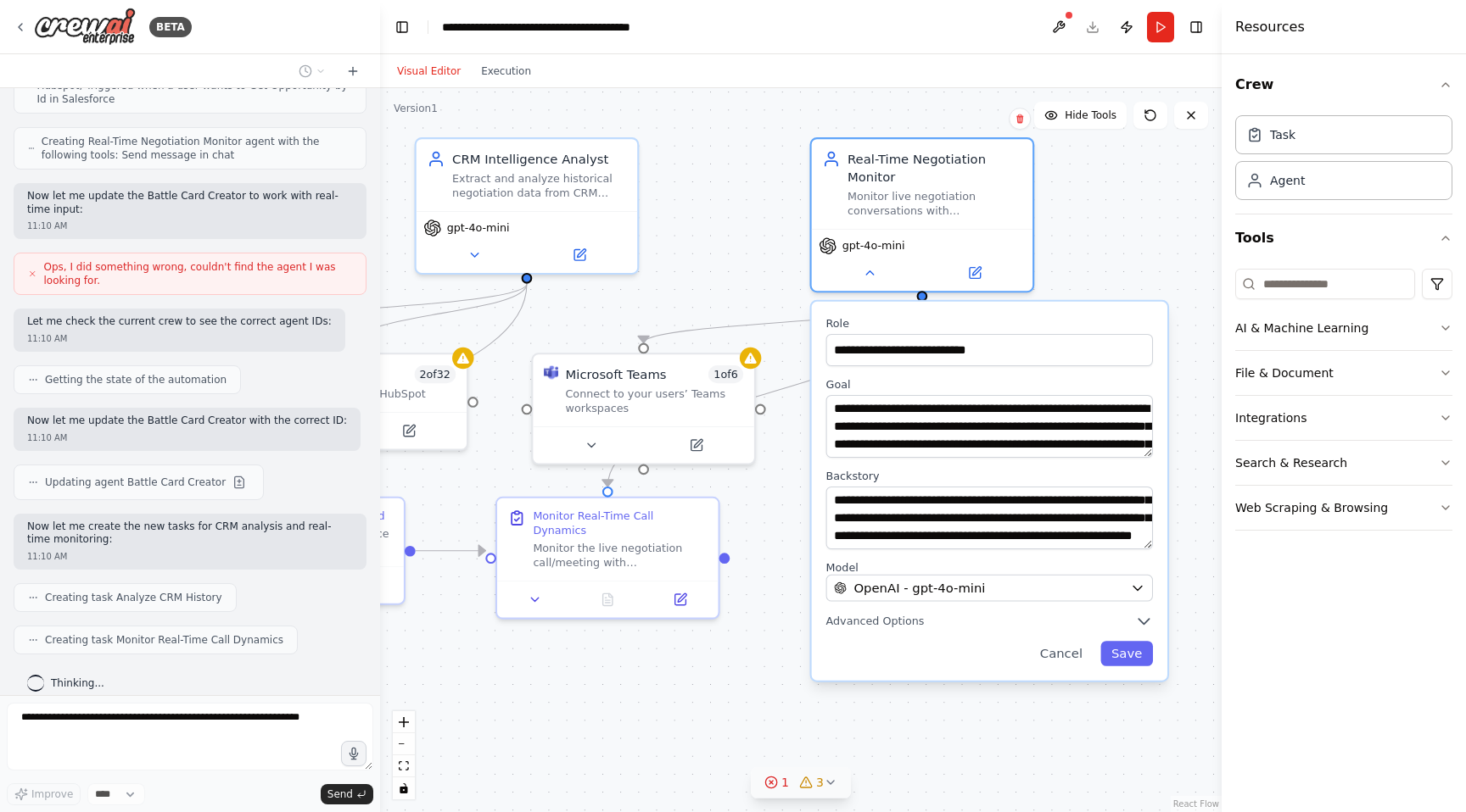
drag, startPoint x: 859, startPoint y: 671, endPoint x: 971, endPoint y: 664, distance: 112.2
click at [987, 668] on div "**********" at bounding box center [989, 491] width 355 height 379
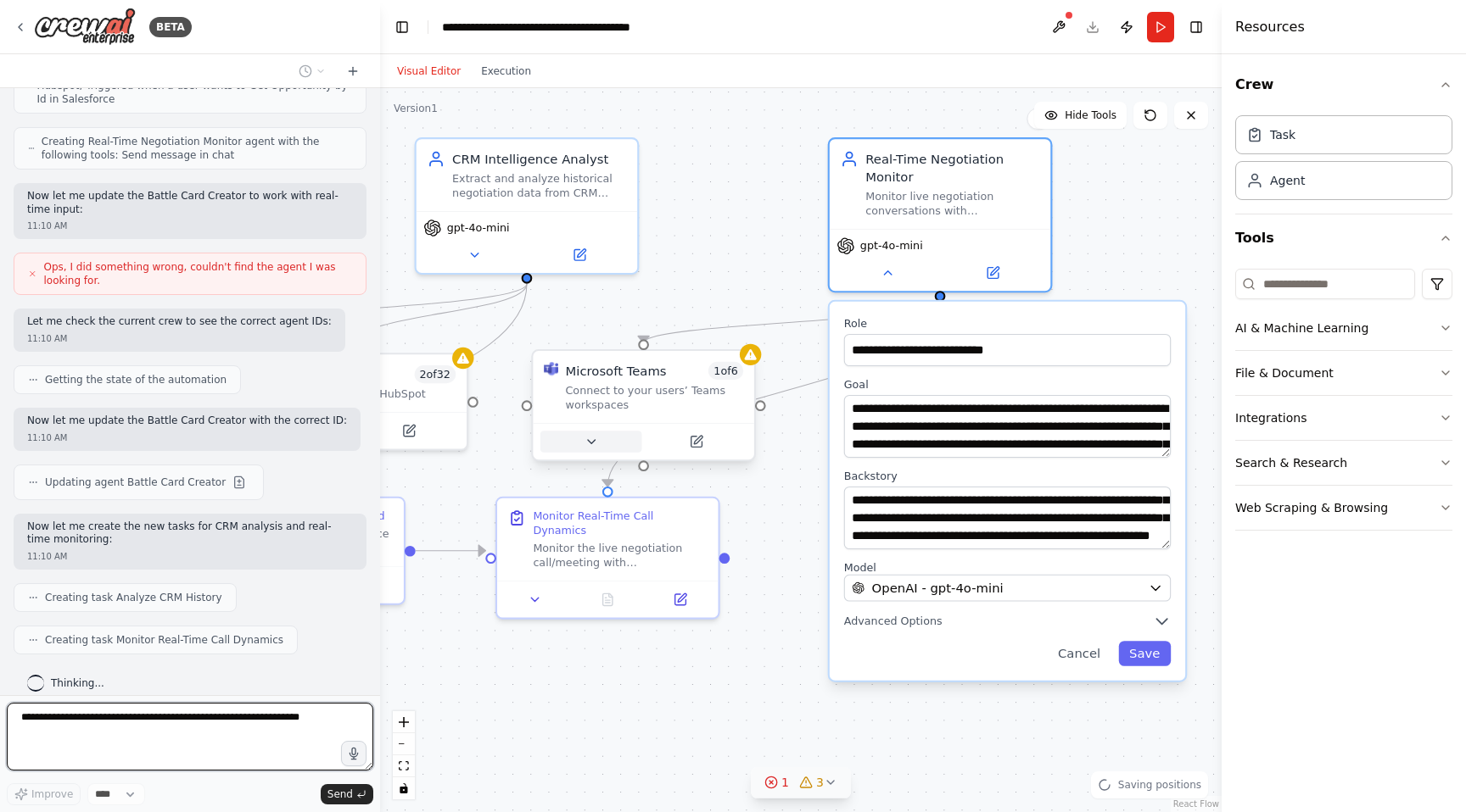
click at [612, 443] on button at bounding box center [591, 440] width 102 height 21
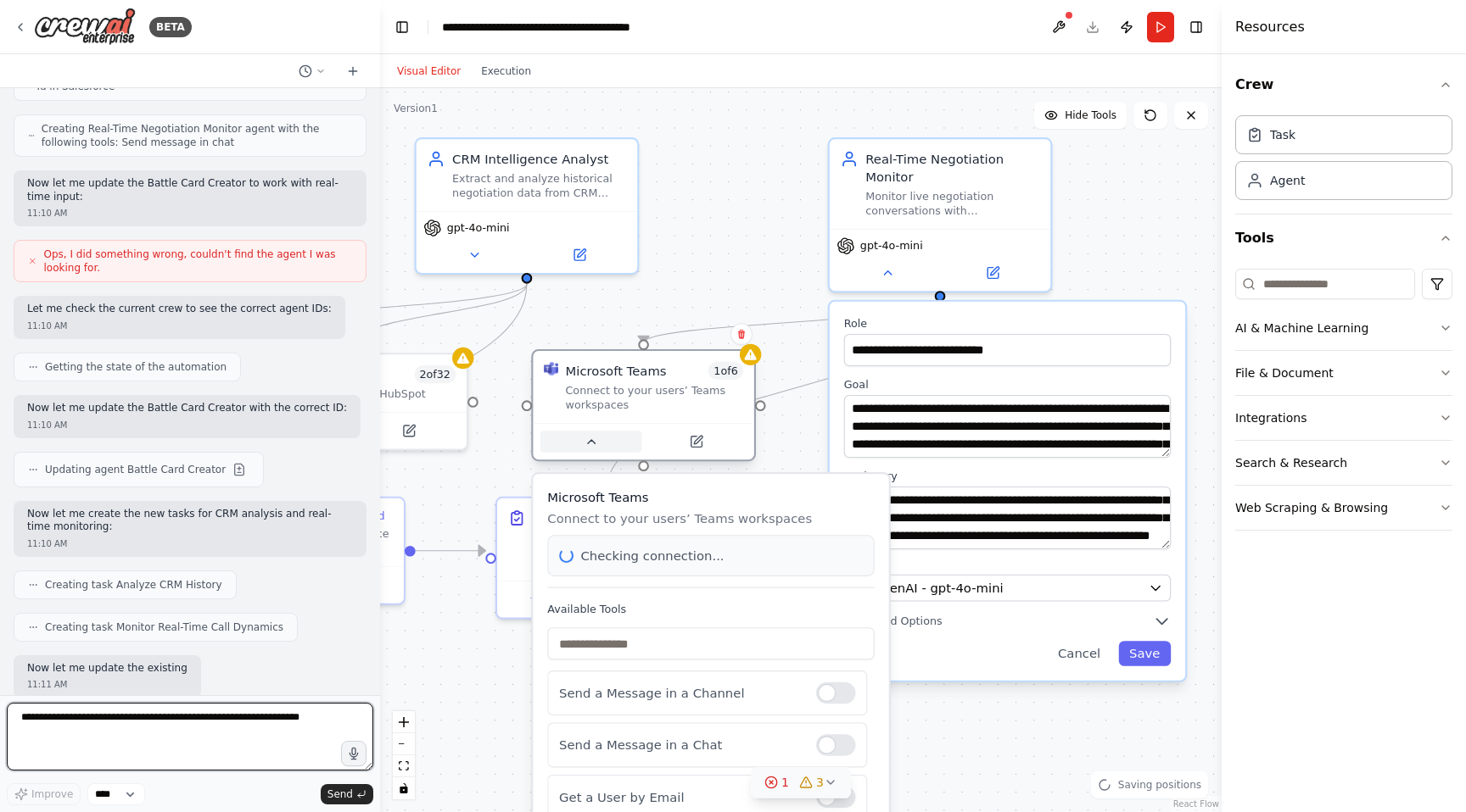
scroll to position [2225, 0]
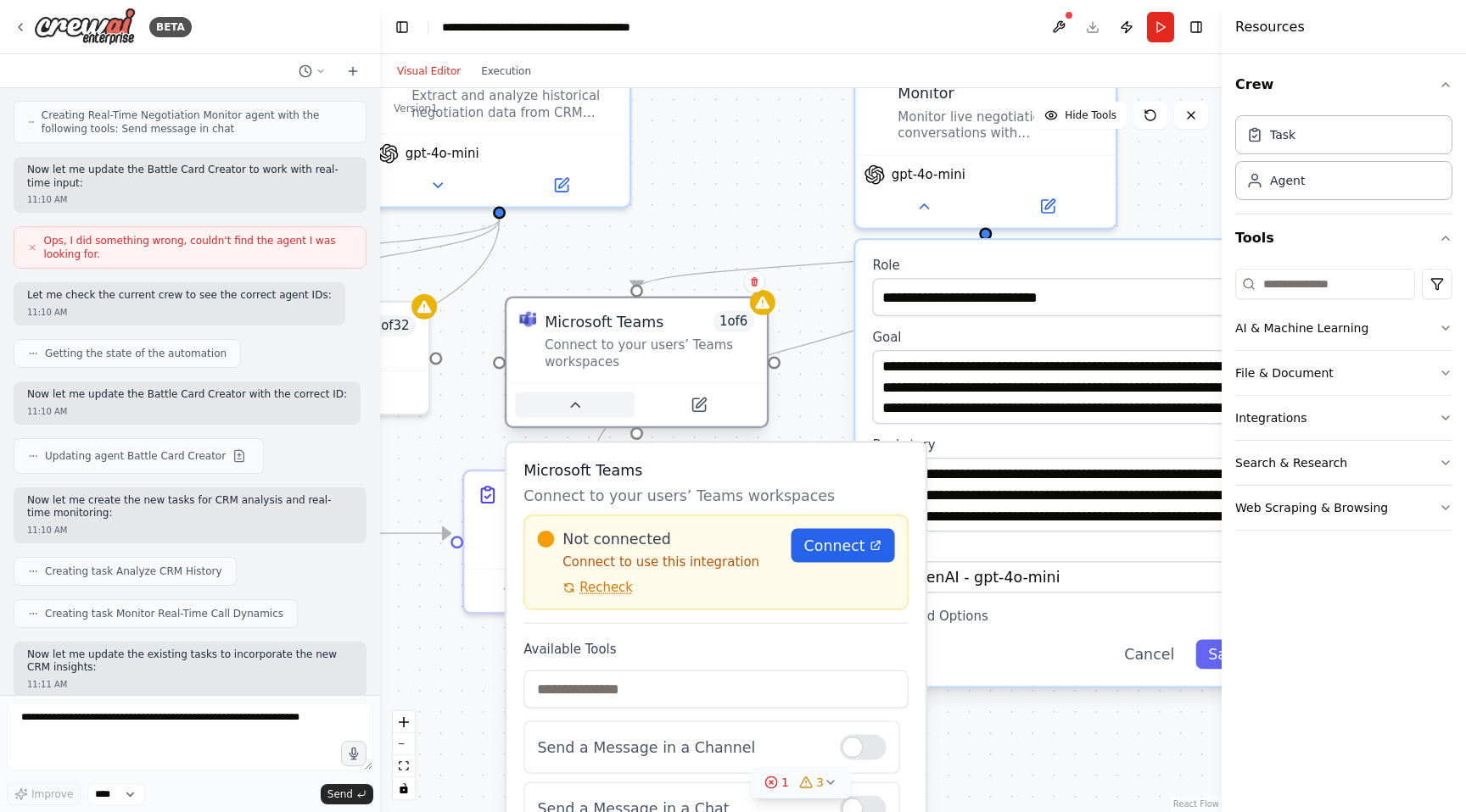
click at [579, 417] on button at bounding box center [575, 405] width 120 height 25
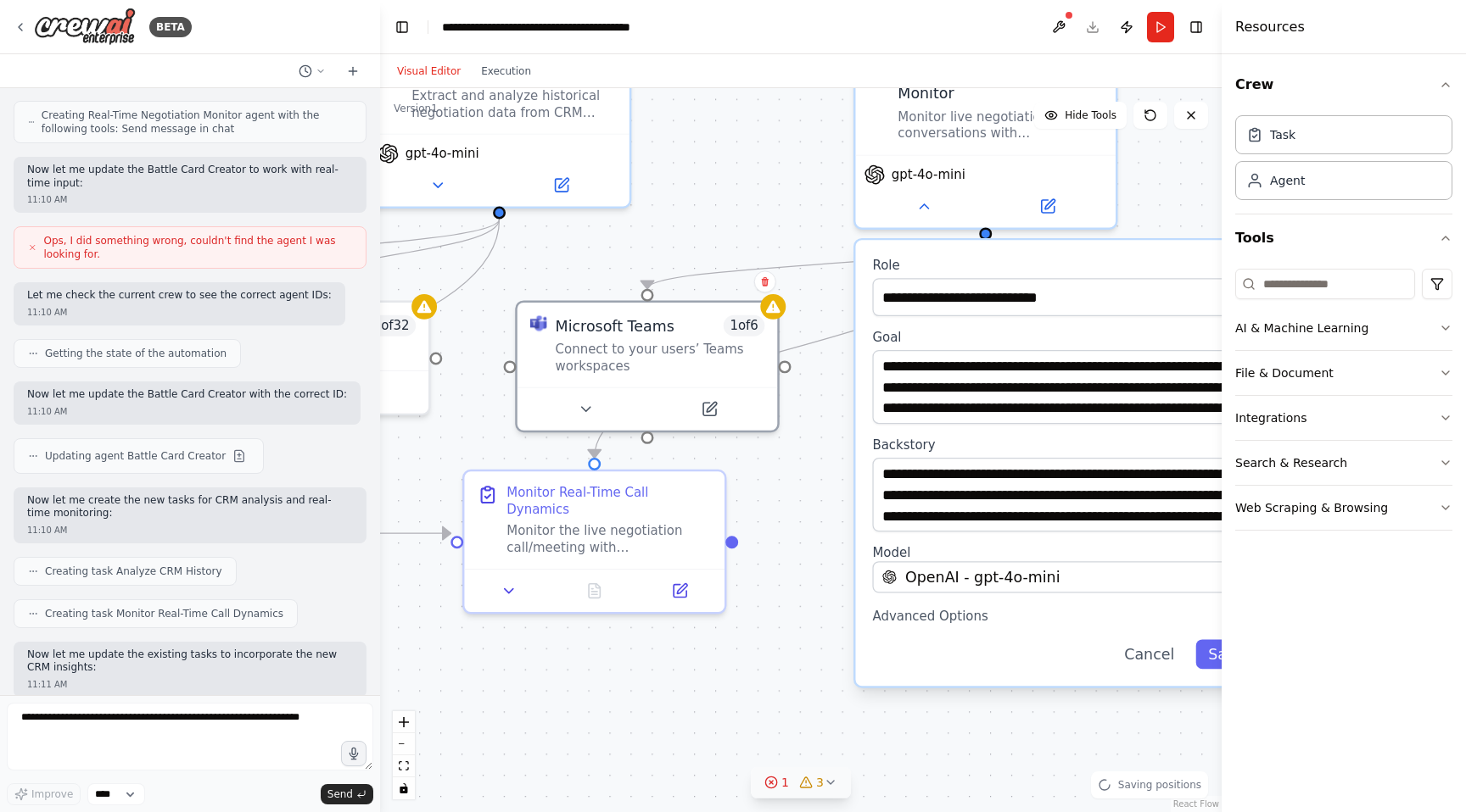
scroll to position [2311, 0]
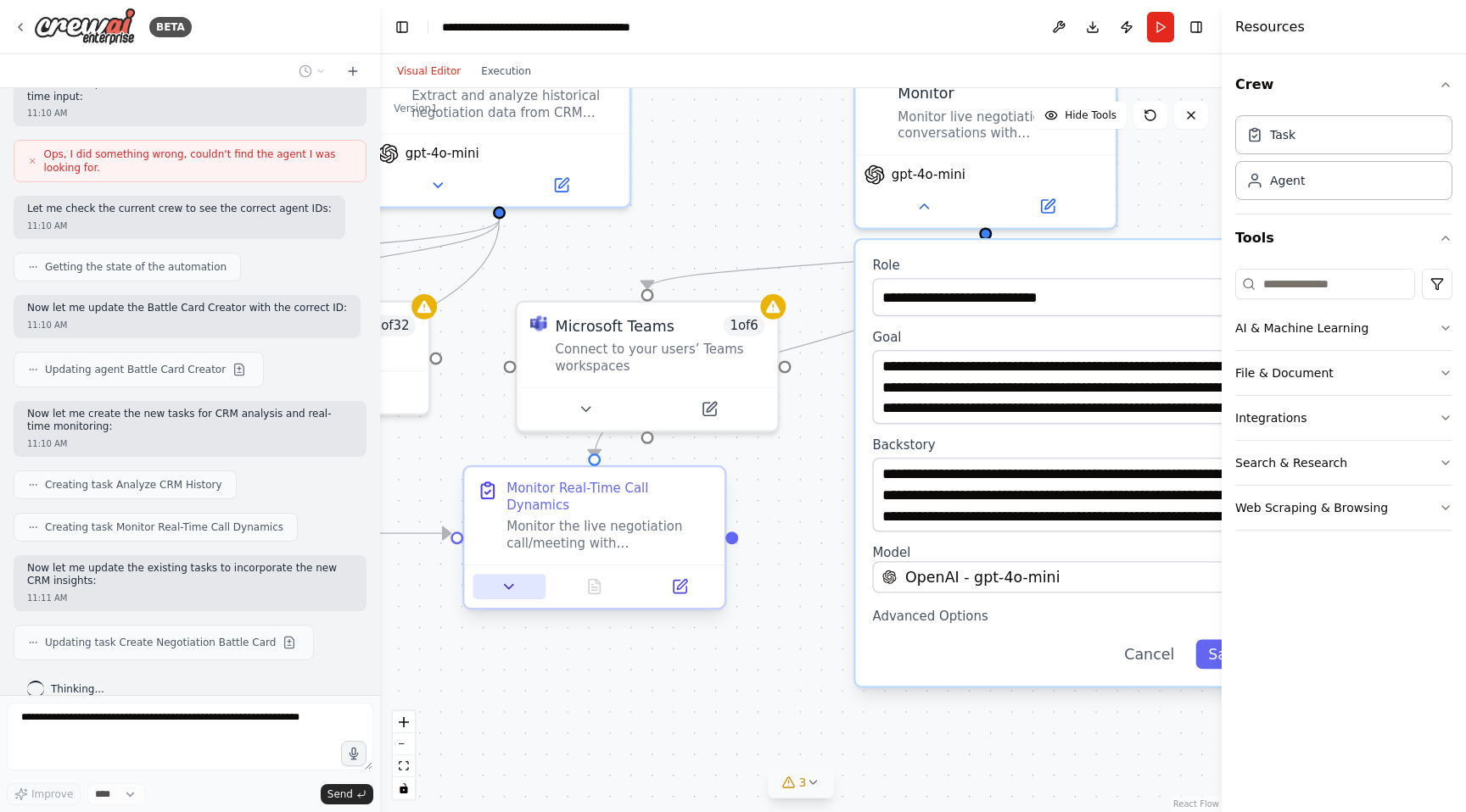
click at [518, 578] on icon at bounding box center [509, 586] width 17 height 17
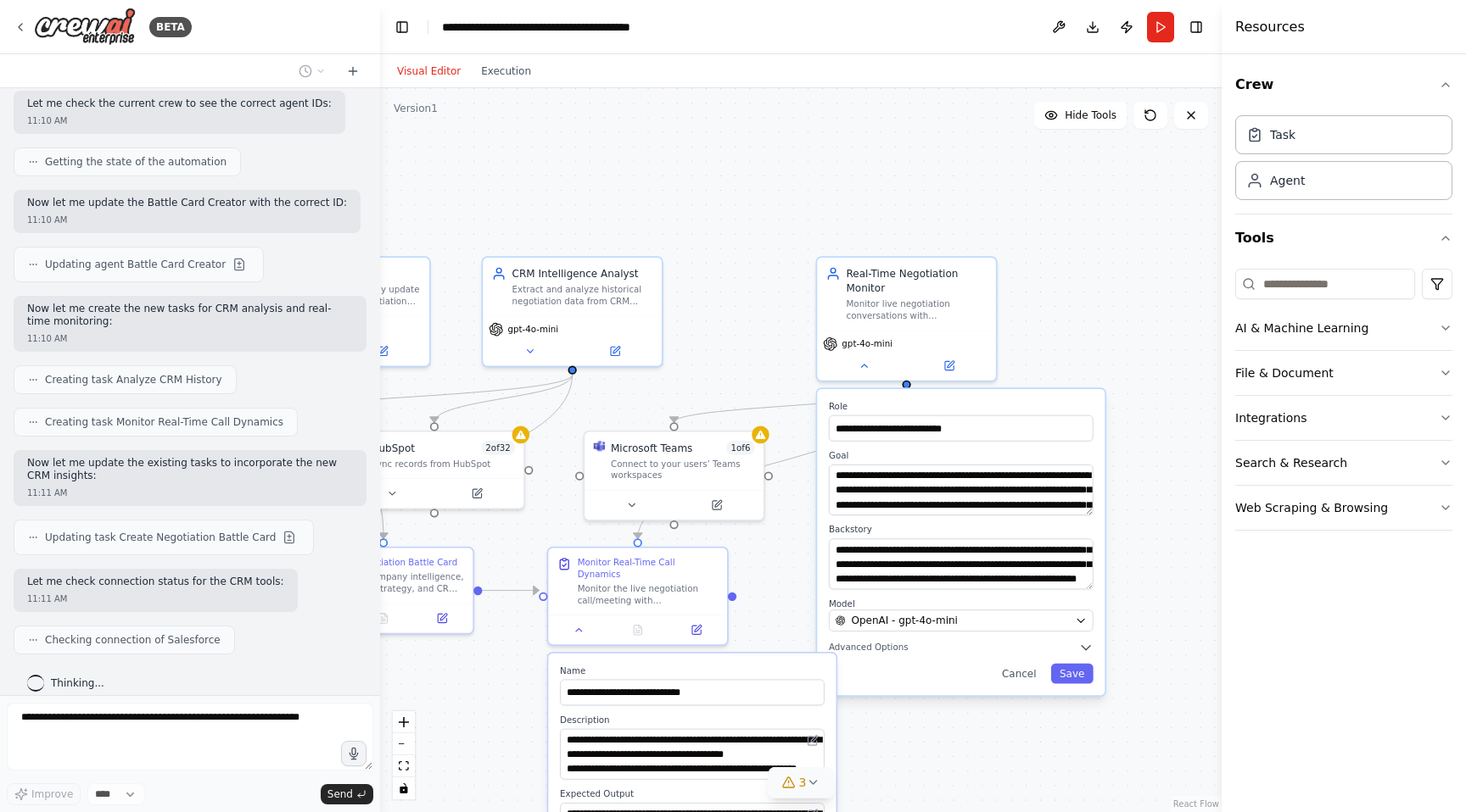
scroll to position [2459, 0]
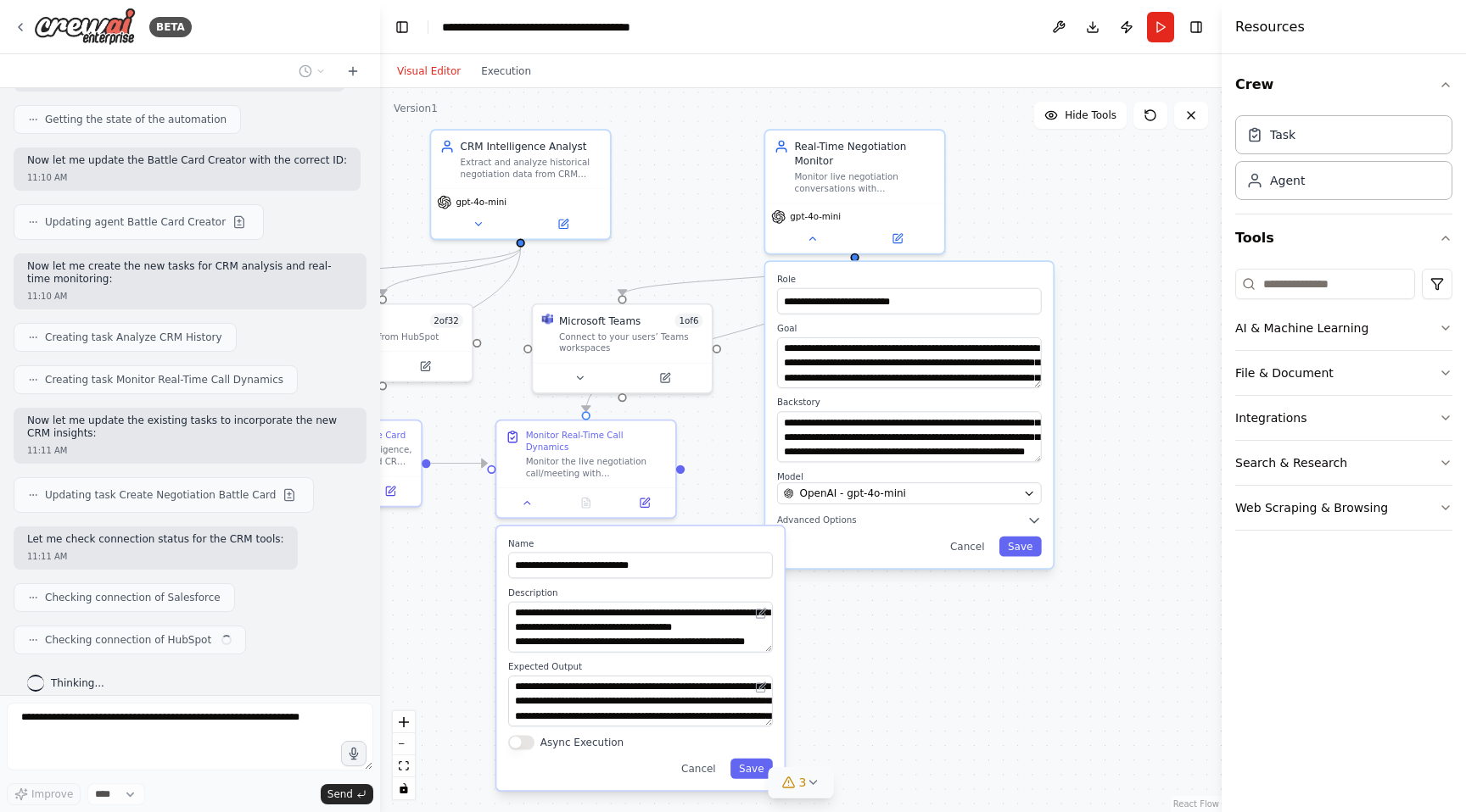
drag, startPoint x: 900, startPoint y: 744, endPoint x: 797, endPoint y: 619, distance: 162.0
click at [849, 578] on div ".deletable-edge-delete-btn { width: 20px; height: 20px; border: 0px solid #ffff…" at bounding box center [801, 450] width 841 height 724
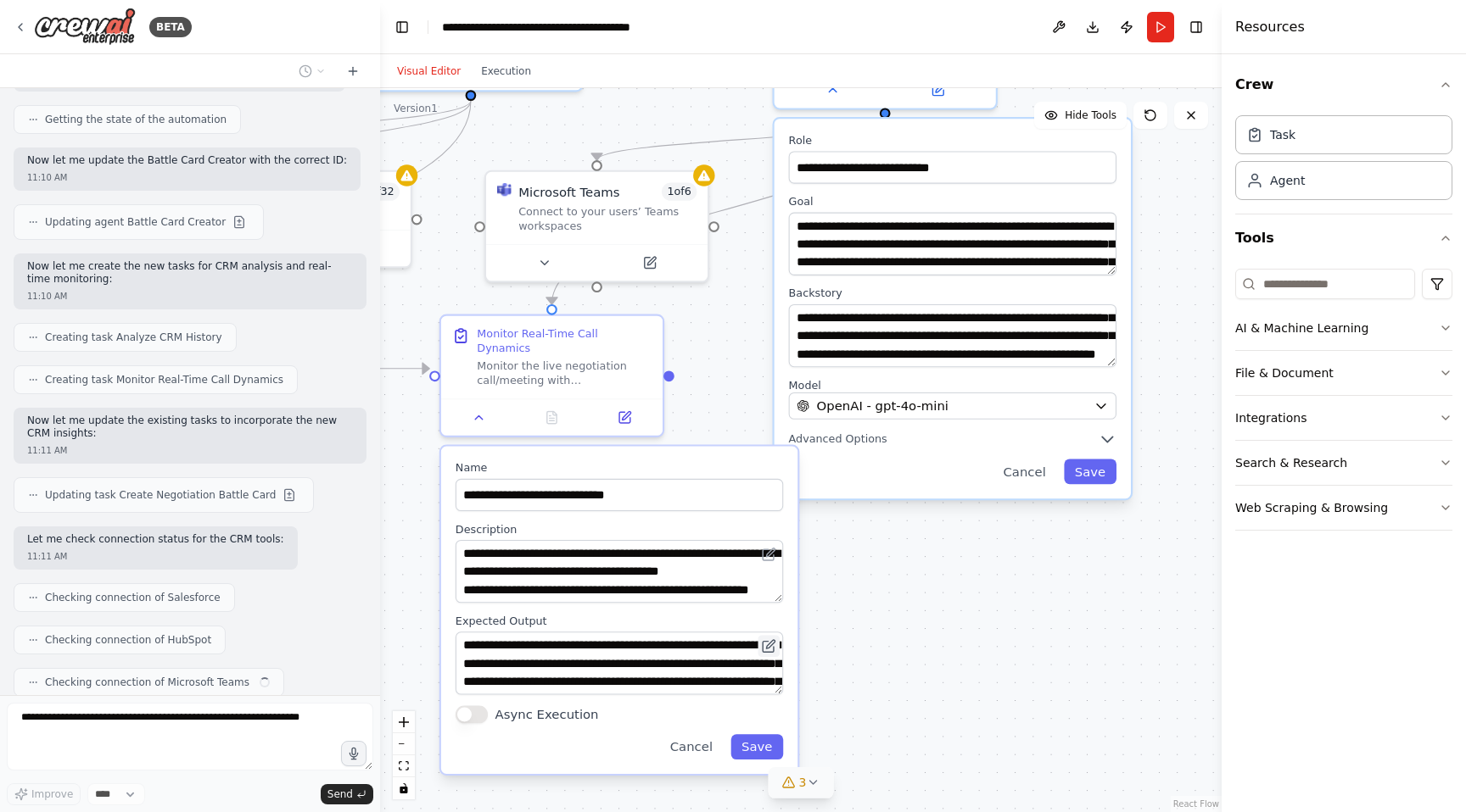
scroll to position [2501, 0]
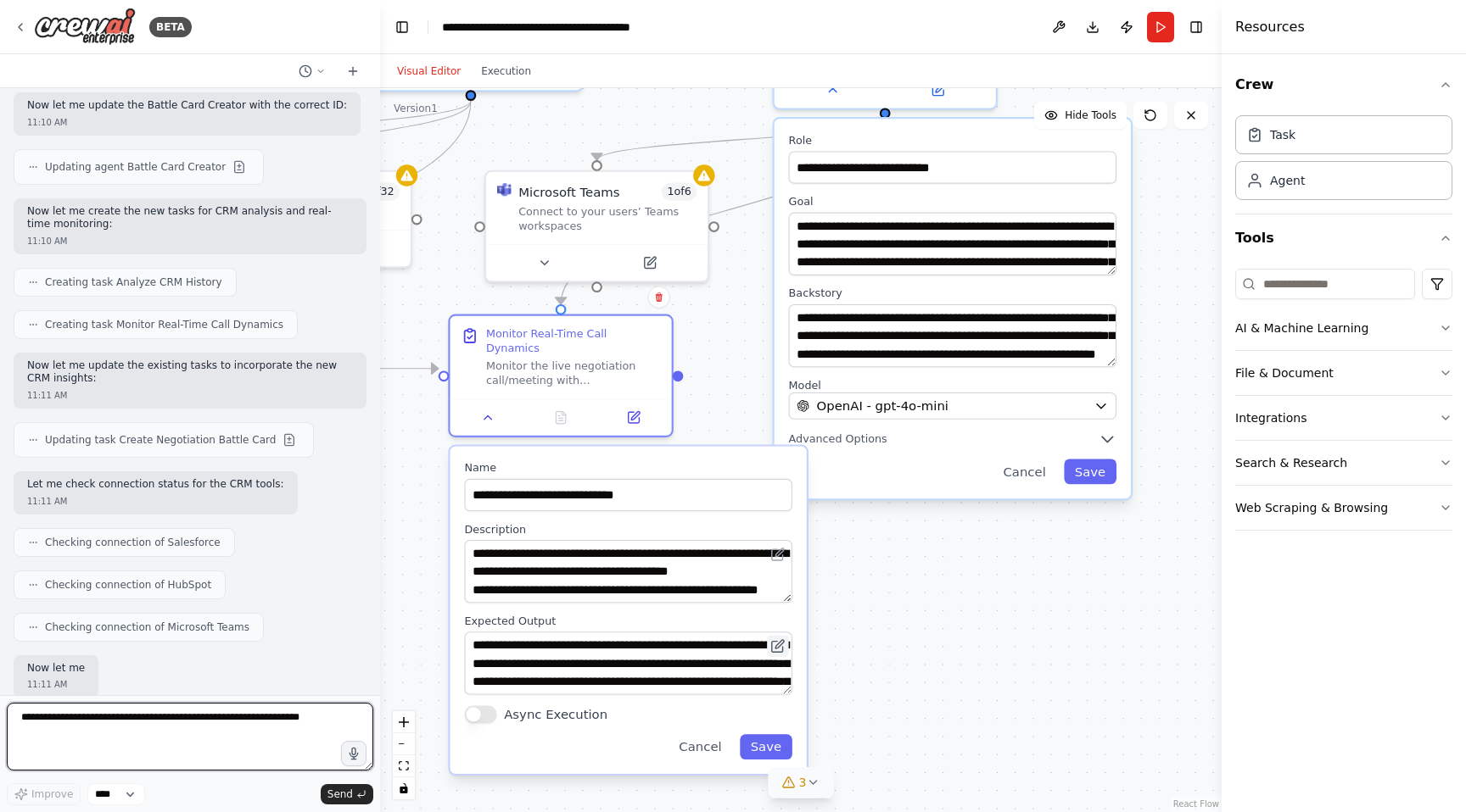
click at [780, 636] on button at bounding box center [777, 646] width 21 height 21
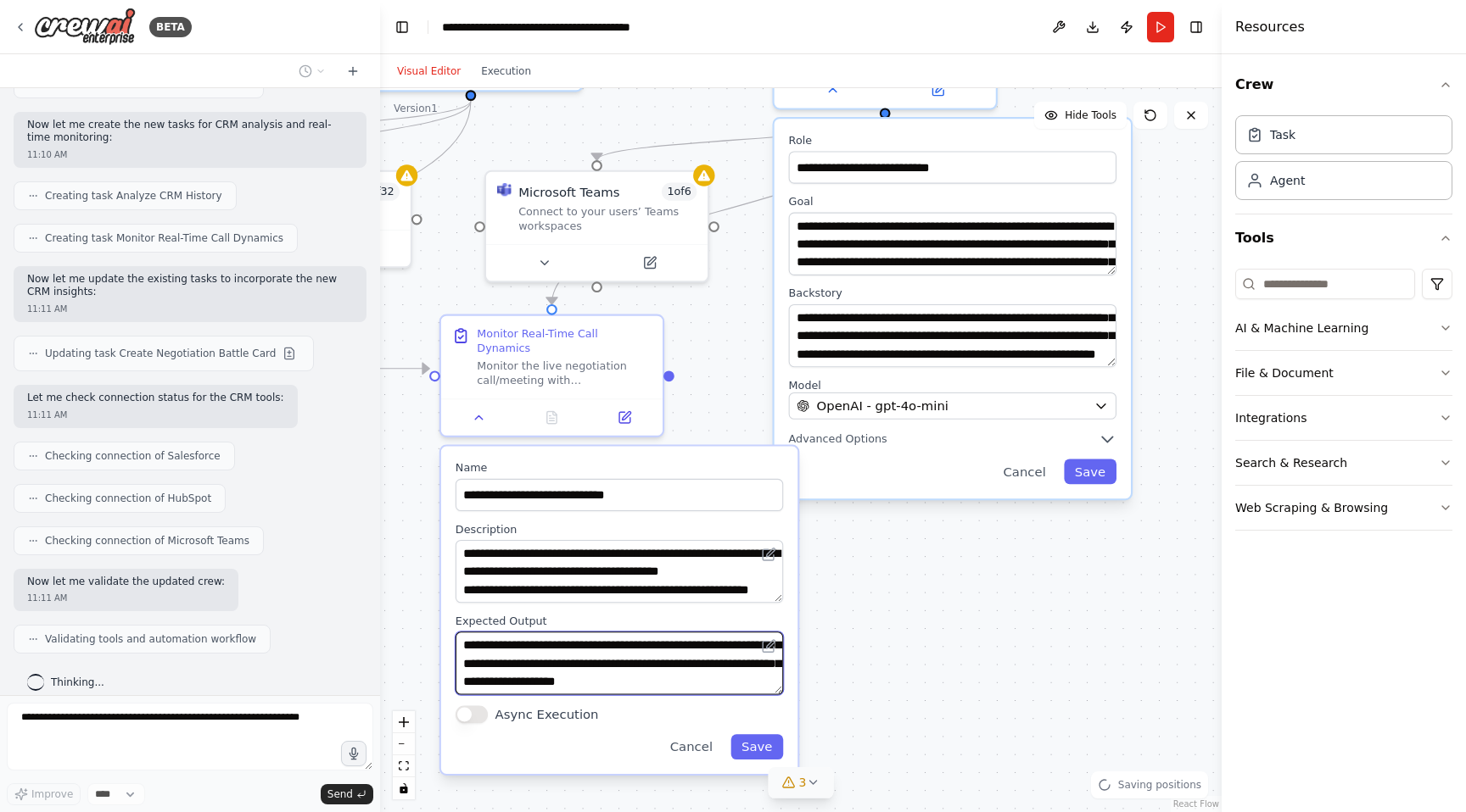
scroll to position [34, 0]
click at [836, 694] on div ".deletable-edge-delete-btn { width: 20px; height: 20px; border: 0px solid #ffff…" at bounding box center [801, 450] width 841 height 724
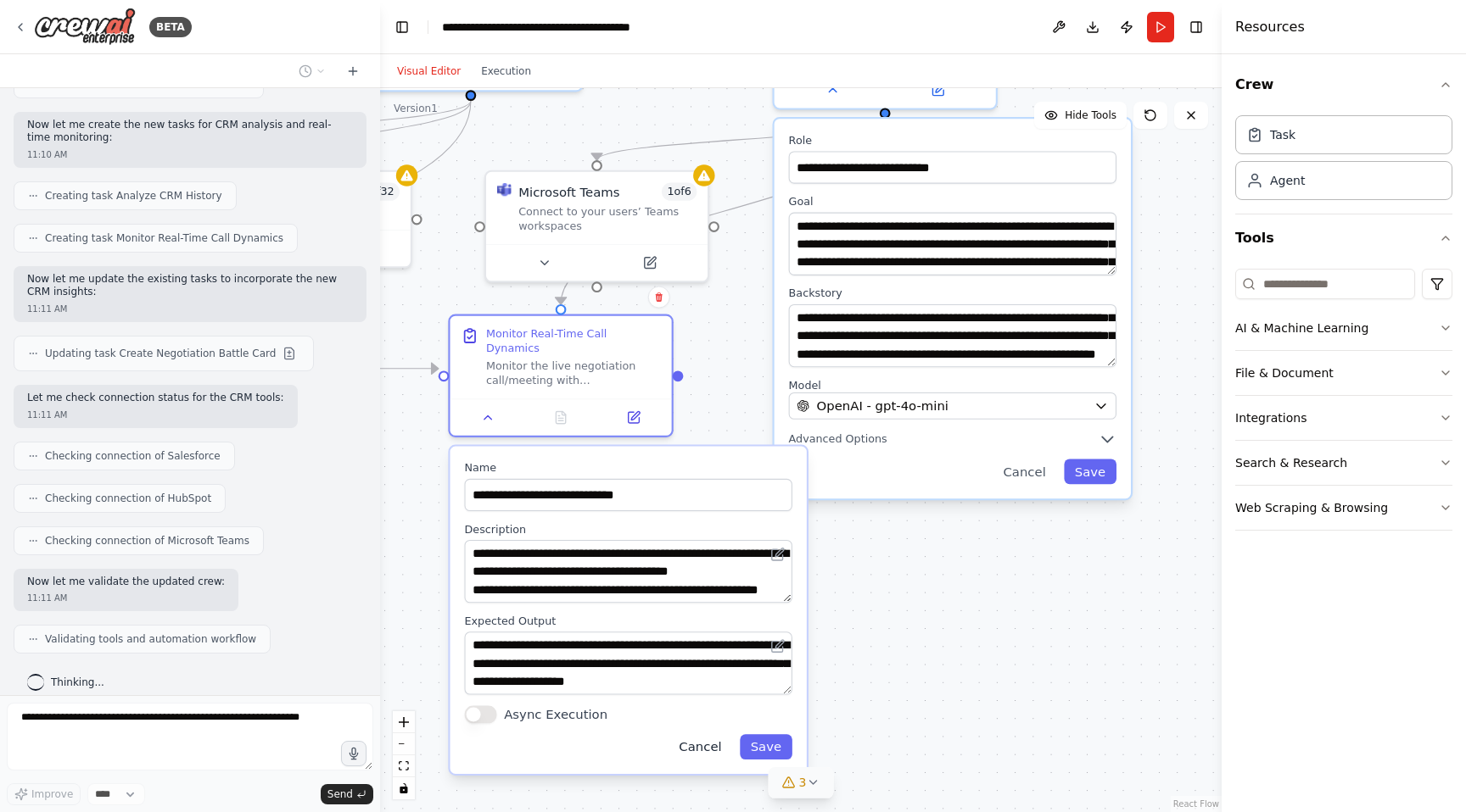
click at [706, 734] on button "Cancel" at bounding box center [700, 747] width 64 height 25
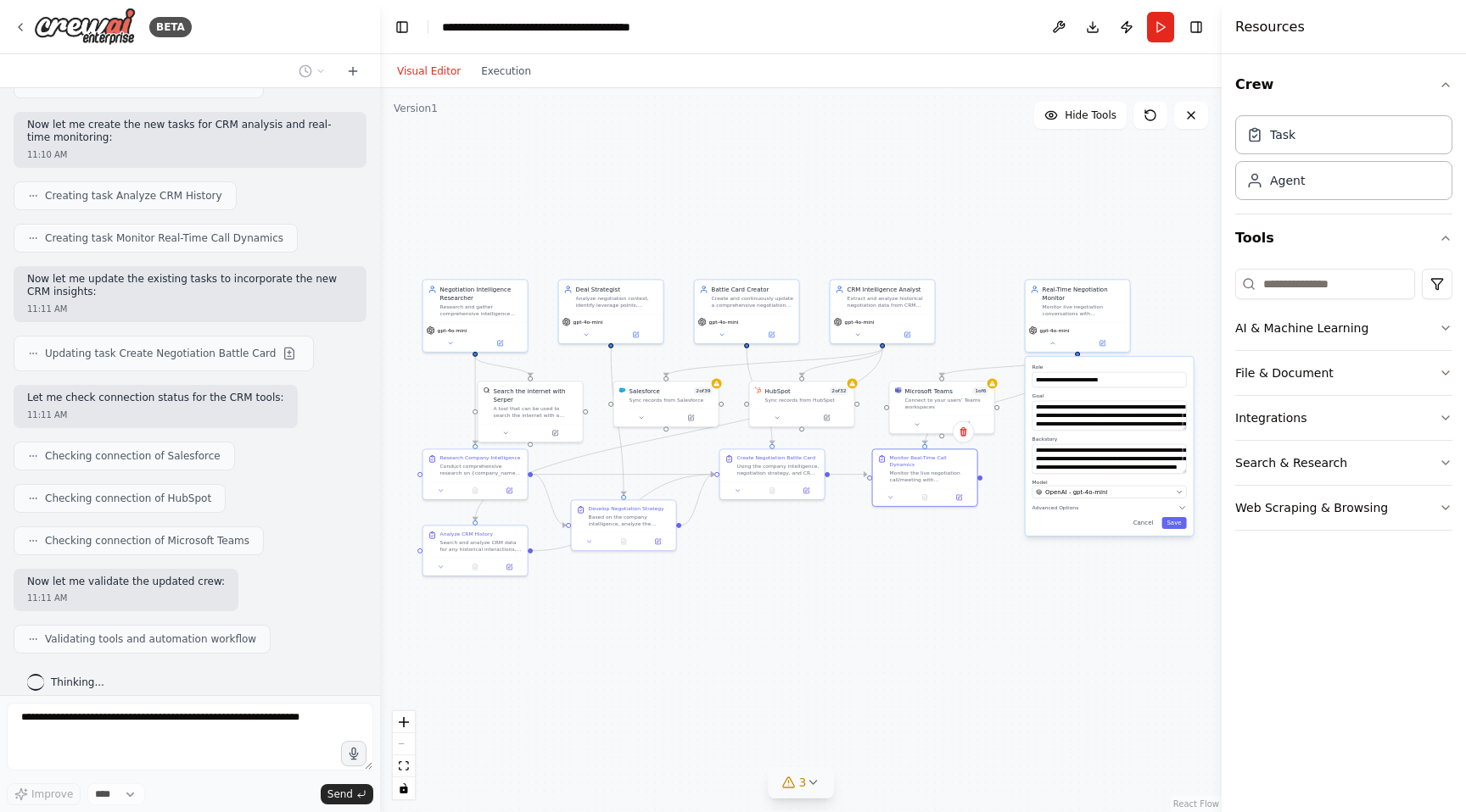
drag, startPoint x: 679, startPoint y: 654, endPoint x: 965, endPoint y: 617, distance: 288.4
click at [965, 617] on div ".deletable-edge-delete-btn { width: 20px; height: 20px; border: 0px solid #ffff…" at bounding box center [801, 450] width 841 height 724
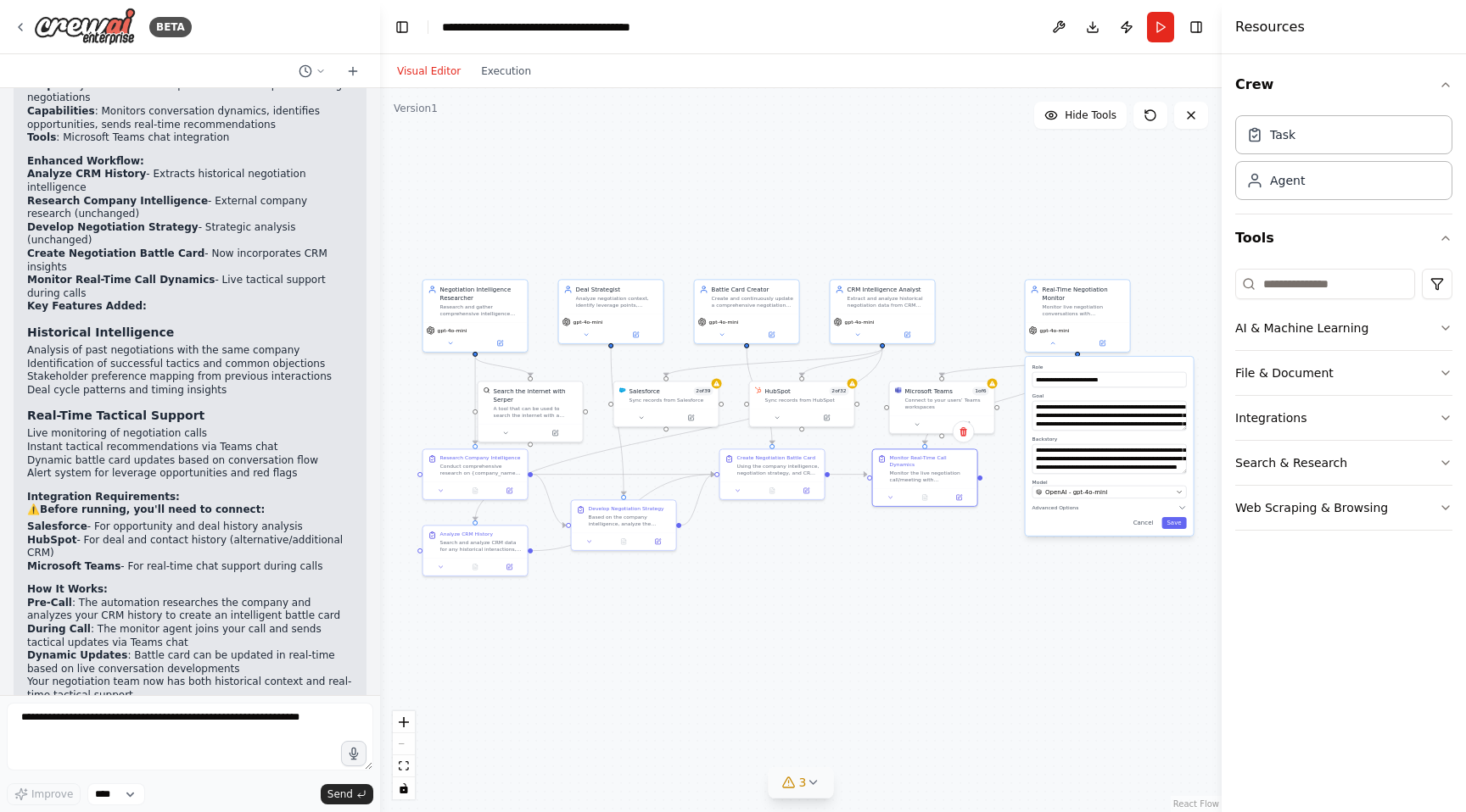
scroll to position [3381, 0]
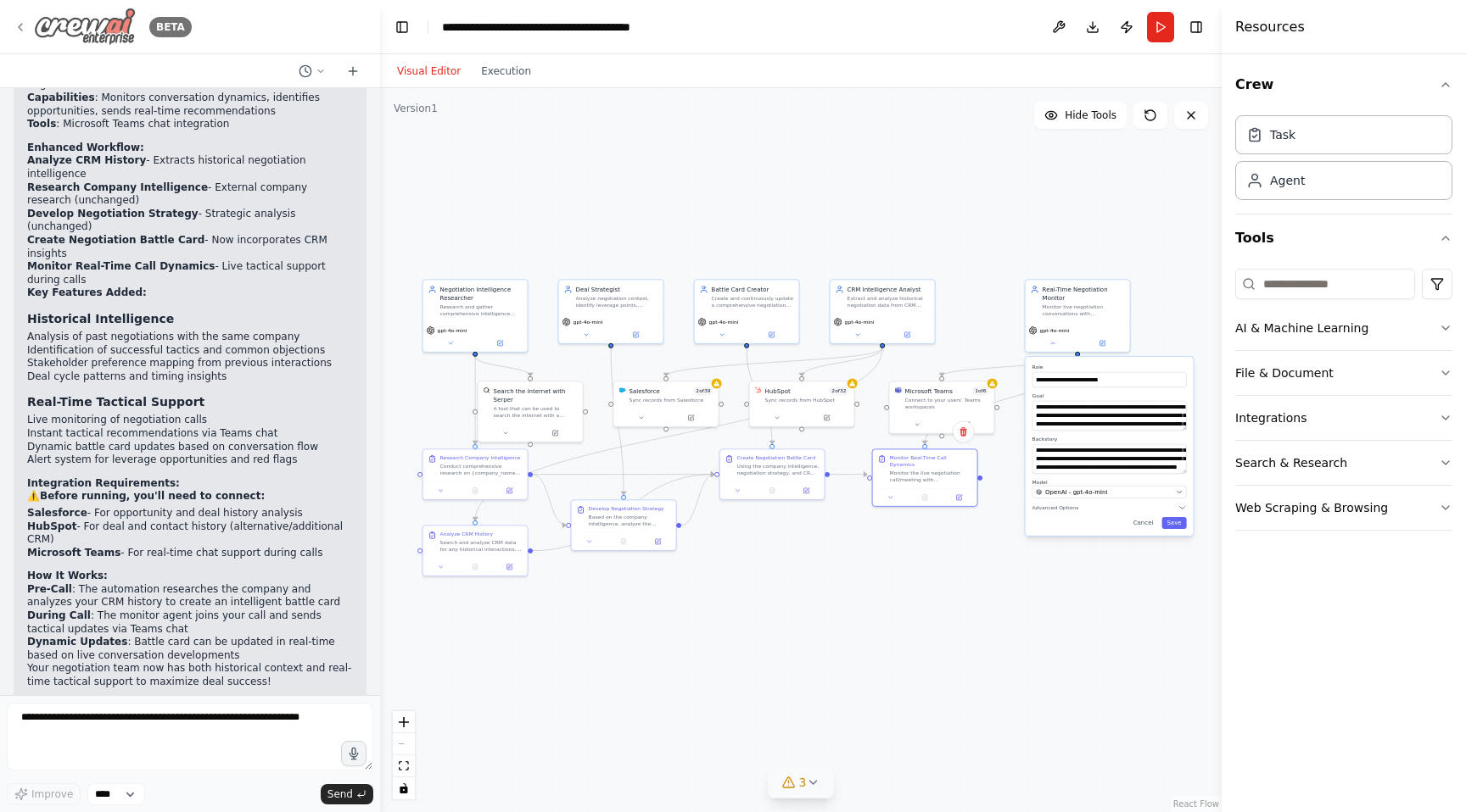
click at [26, 31] on icon at bounding box center [20, 26] width 14 height 14
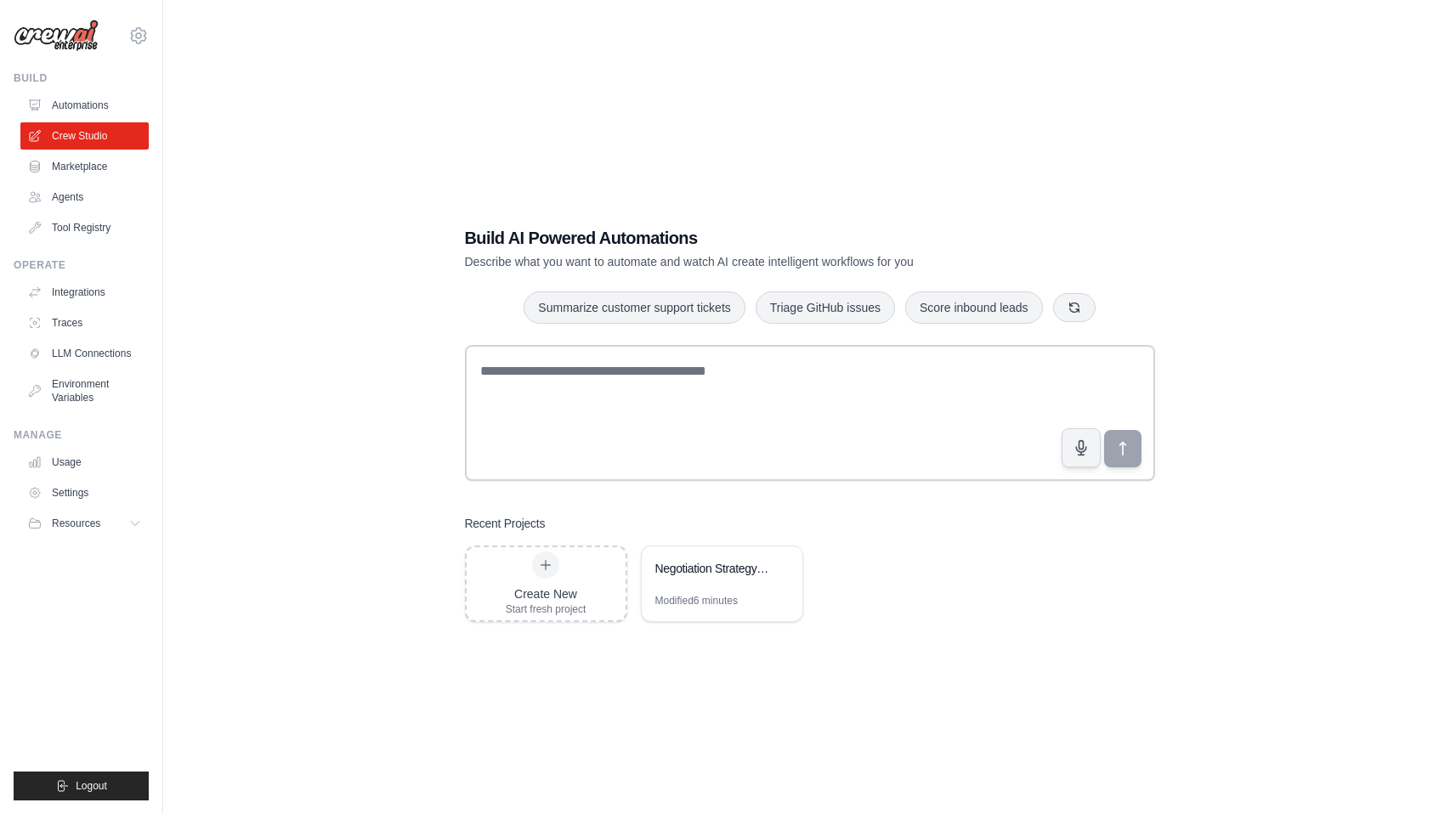
click at [515, 315] on div "Build AI Powered Automations Describe what you want to automate and watch AI cr…" at bounding box center [809, 424] width 731 height 451
click at [700, 456] on textarea at bounding box center [810, 413] width 690 height 136
type textarea "*"
drag, startPoint x: 811, startPoint y: 369, endPoint x: 947, endPoint y: 371, distance: 136.0
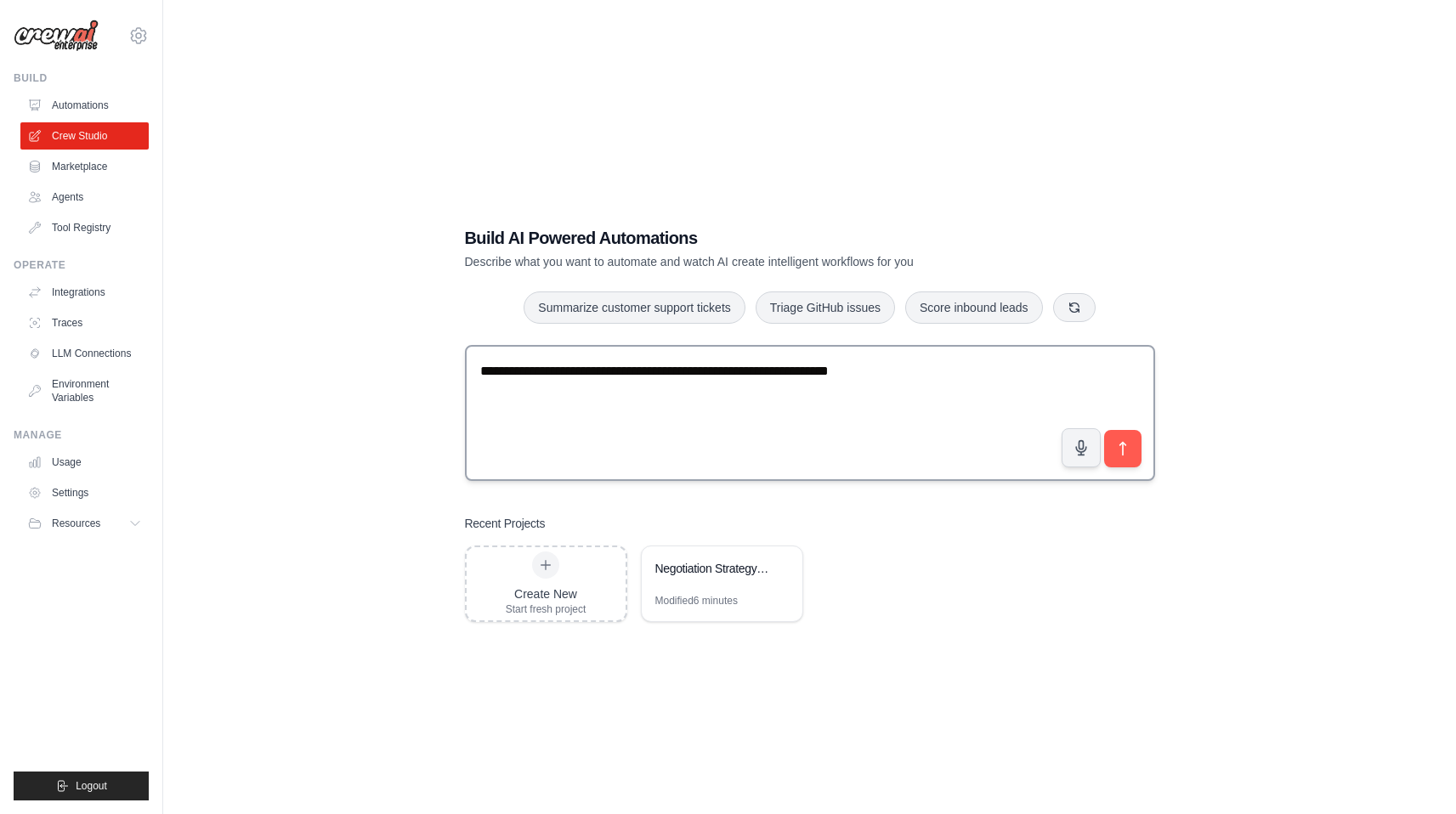
click at [947, 371] on textarea "**********" at bounding box center [810, 413] width 690 height 136
type textarea "**********"
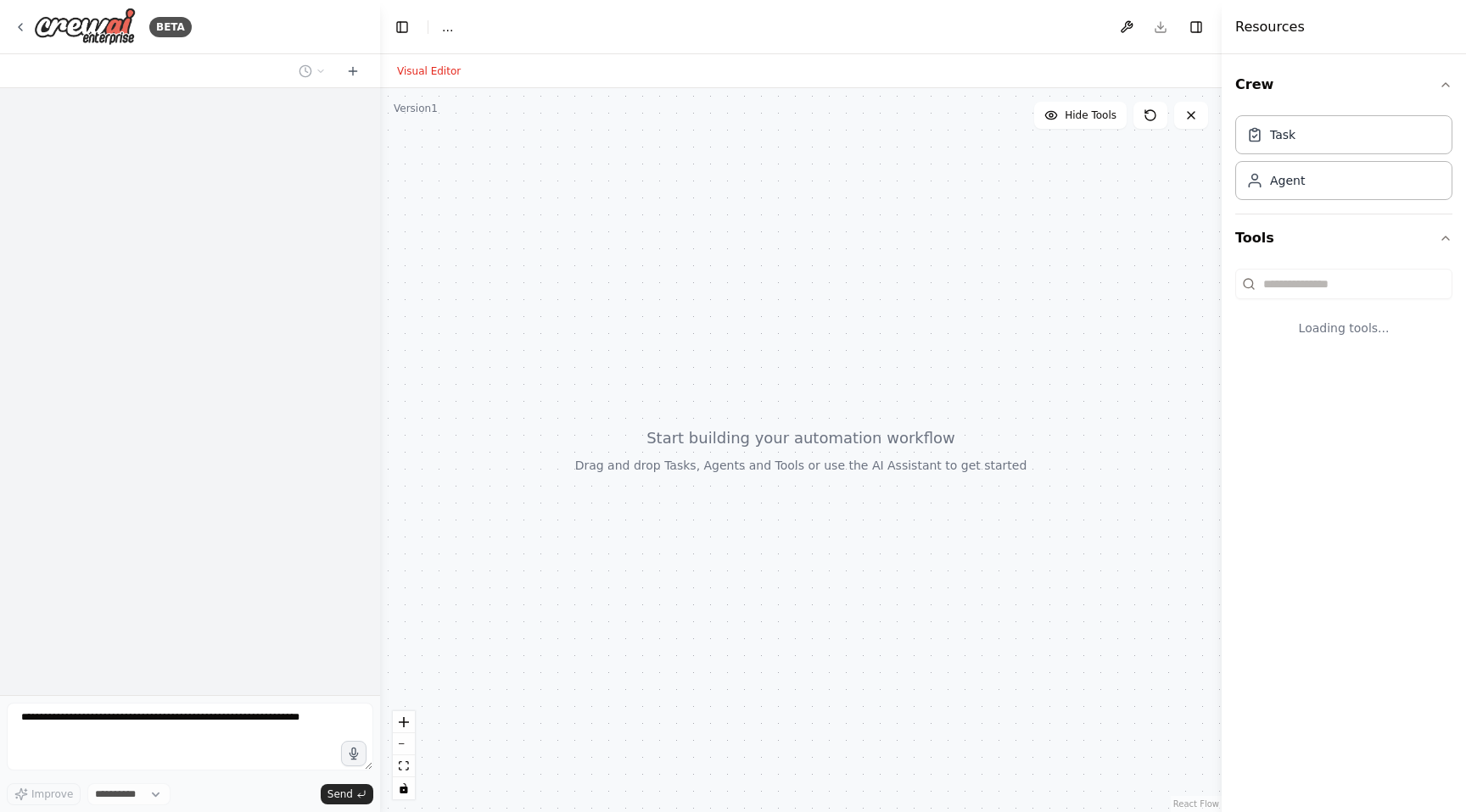
select select "****"
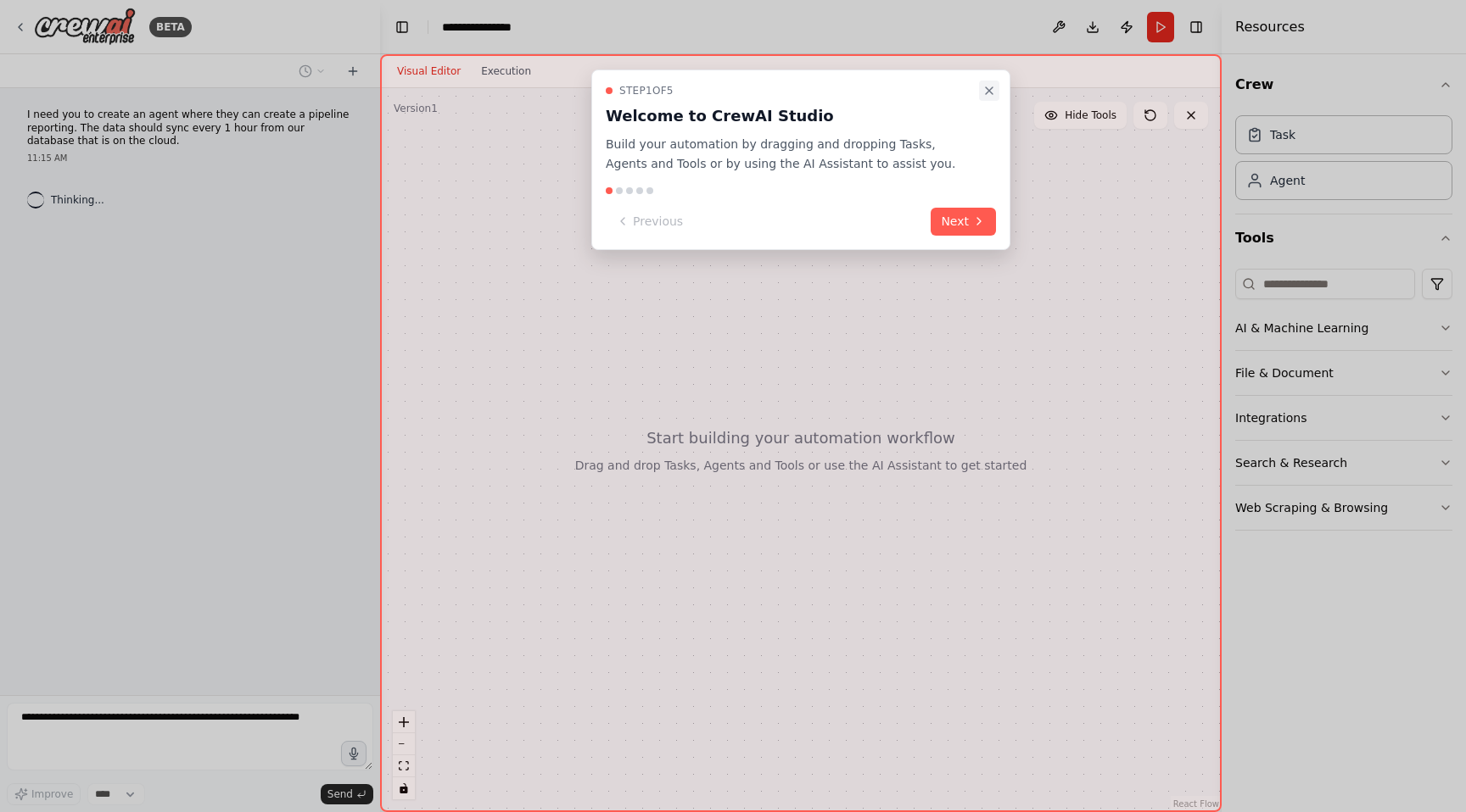
click at [986, 87] on icon "Close walkthrough" at bounding box center [988, 91] width 14 height 14
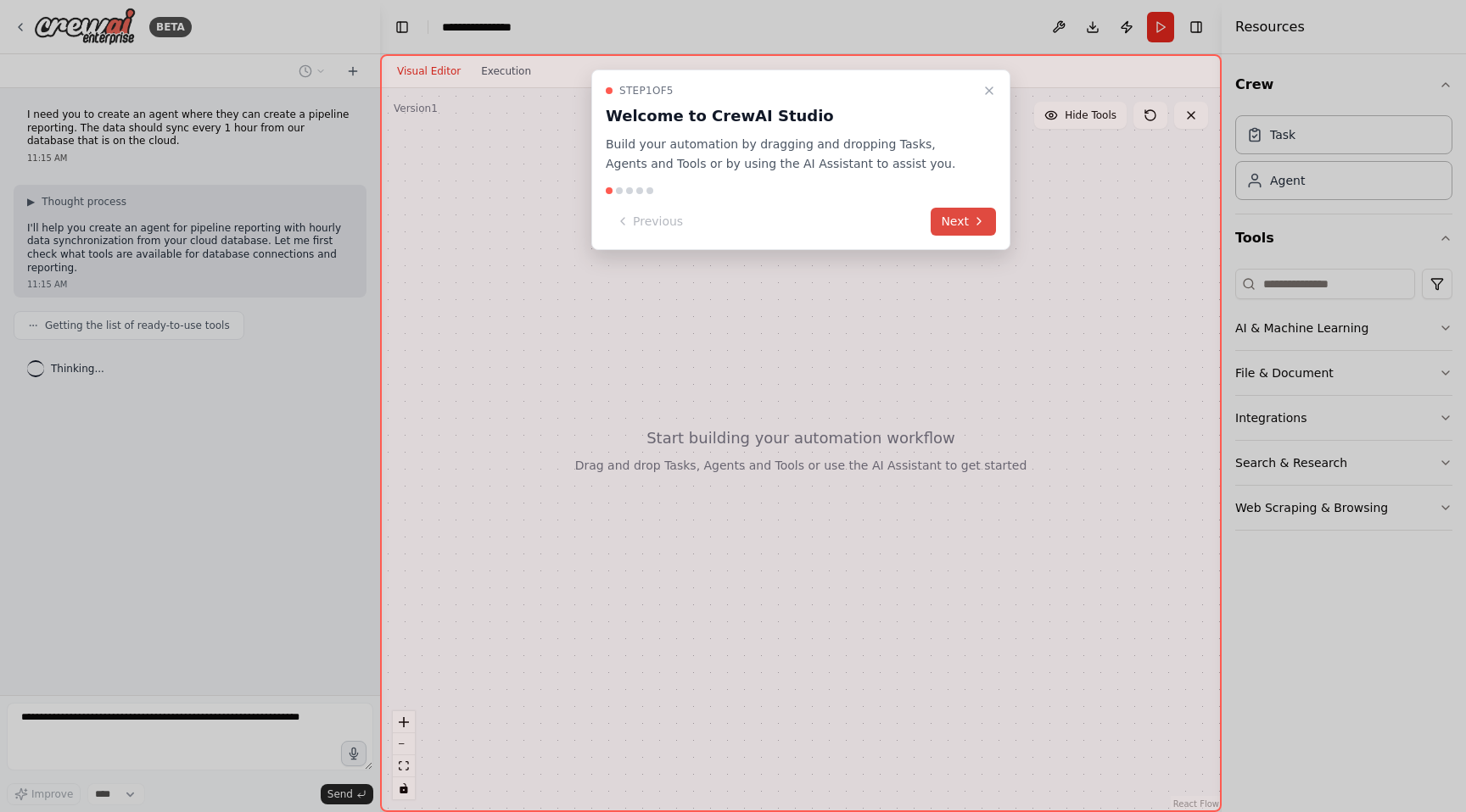
click at [947, 225] on button "Next" at bounding box center [963, 221] width 65 height 28
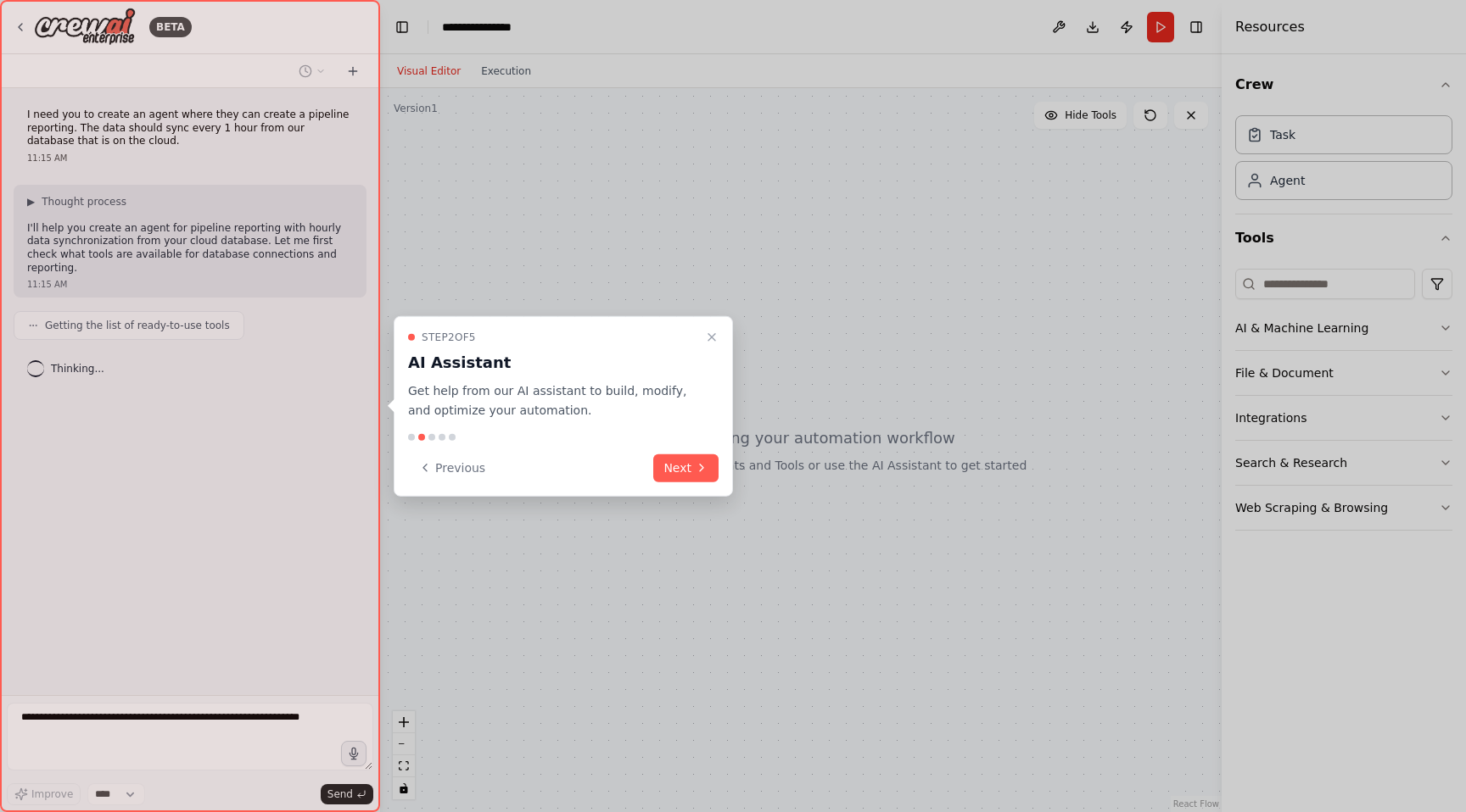
click at [954, 224] on div at bounding box center [733, 406] width 1466 height 812
click at [701, 469] on icon at bounding box center [702, 468] width 4 height 6
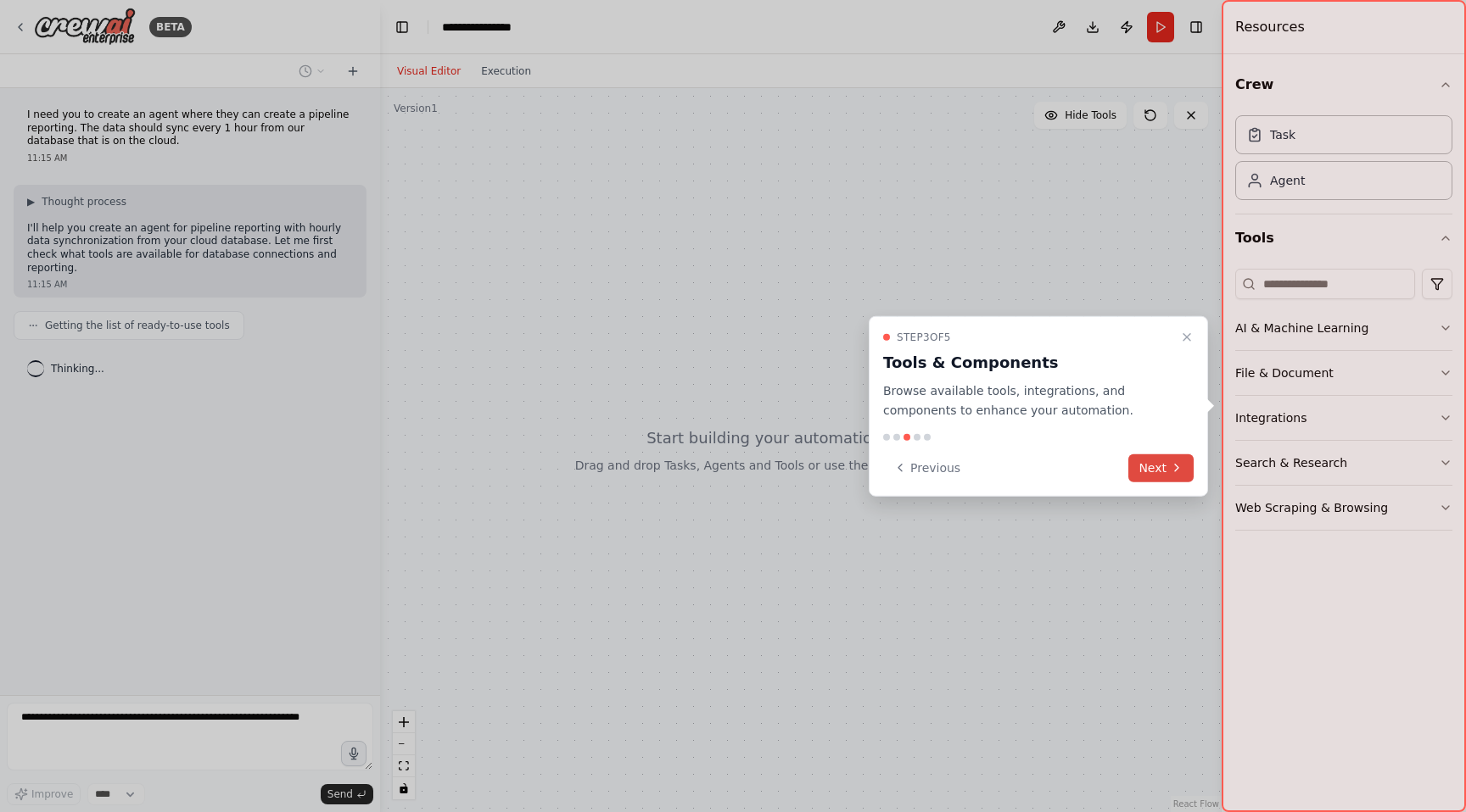
drag, startPoint x: 1095, startPoint y: 464, endPoint x: 1140, endPoint y: 469, distance: 45.3
click at [1100, 464] on div "Previous Next" at bounding box center [1038, 468] width 310 height 28
click at [1141, 469] on button "Next" at bounding box center [1160, 468] width 65 height 28
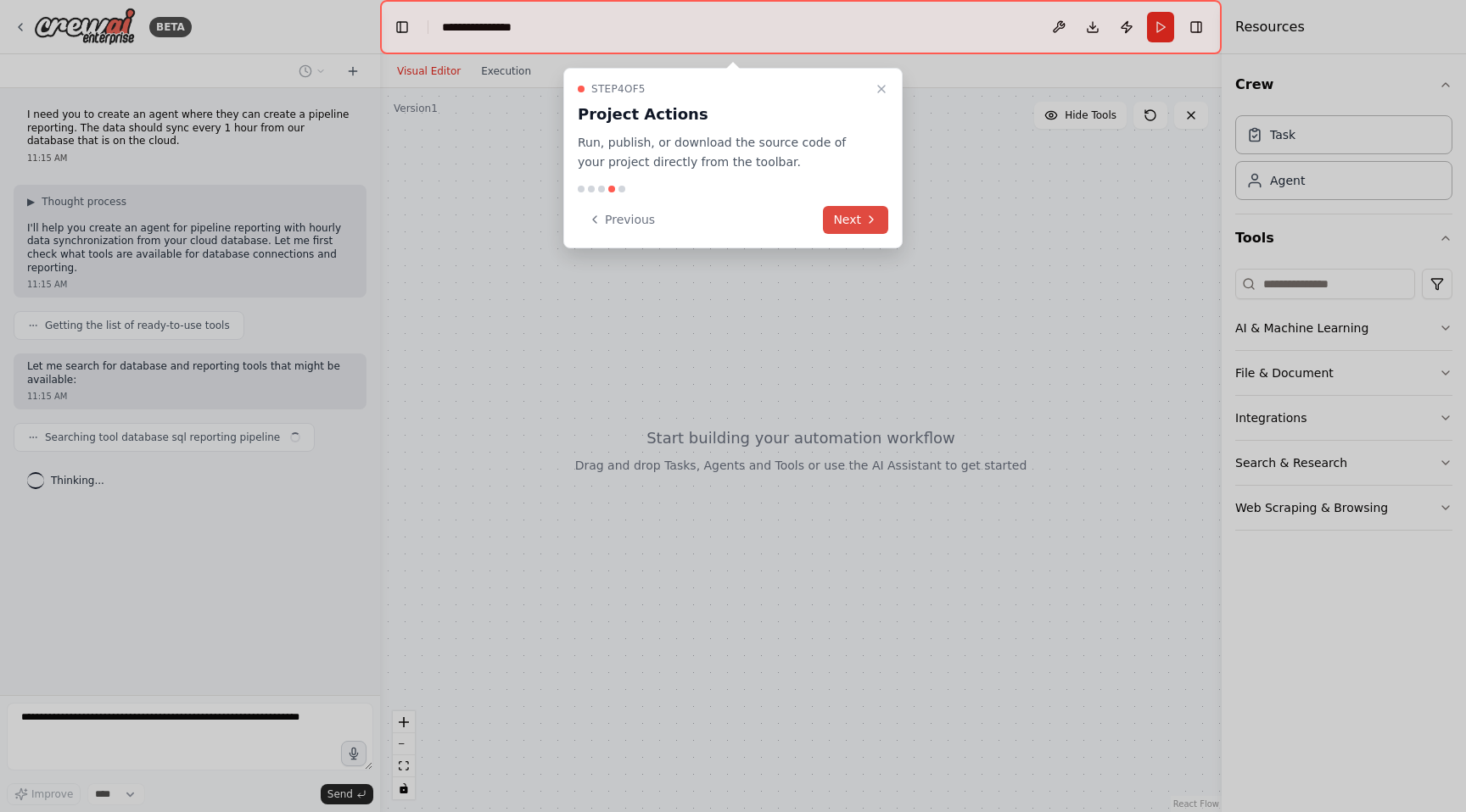
click at [872, 219] on icon at bounding box center [870, 219] width 14 height 14
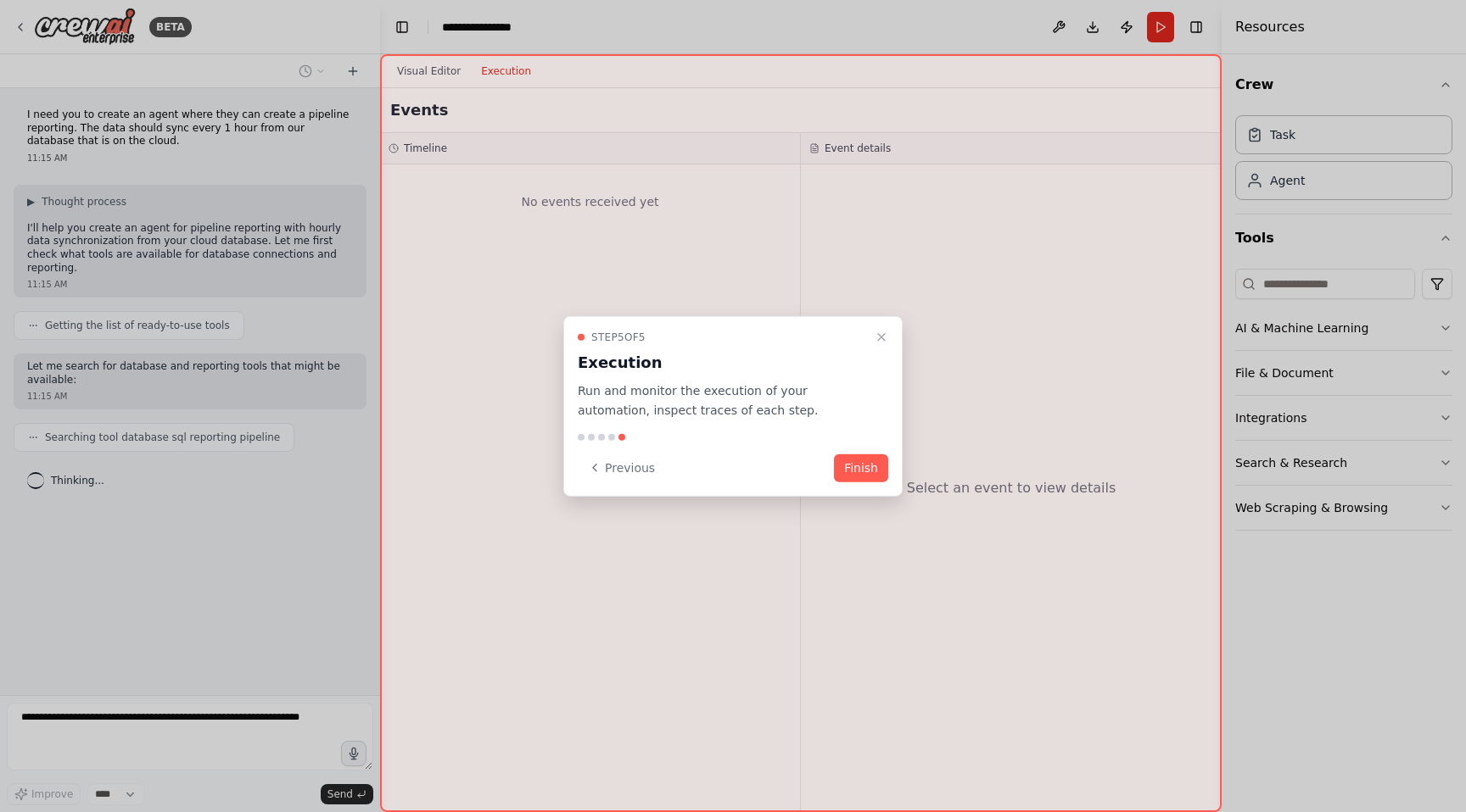
click at [874, 470] on button "Finish" at bounding box center [861, 468] width 54 height 28
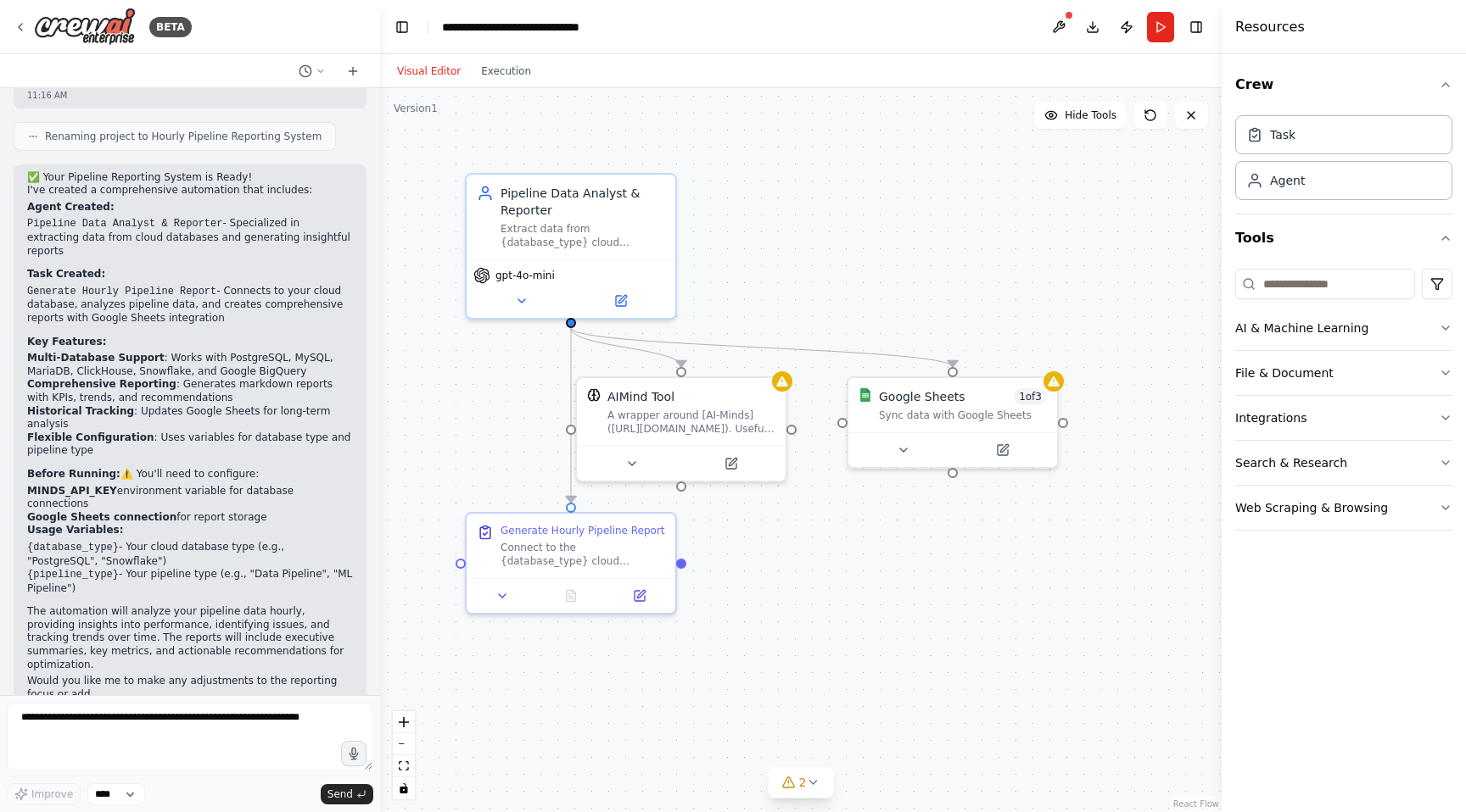
scroll to position [1029, 0]
